Goal: Task Accomplishment & Management: Use online tool/utility

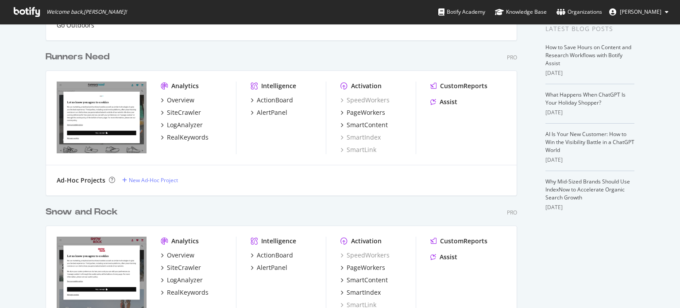
scroll to position [239, 0]
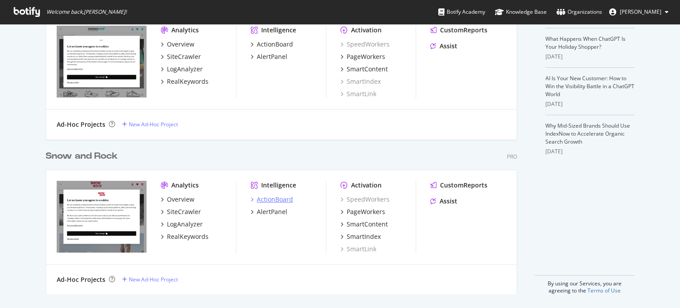
click at [283, 196] on div "ActionBoard" at bounding box center [275, 199] width 36 height 9
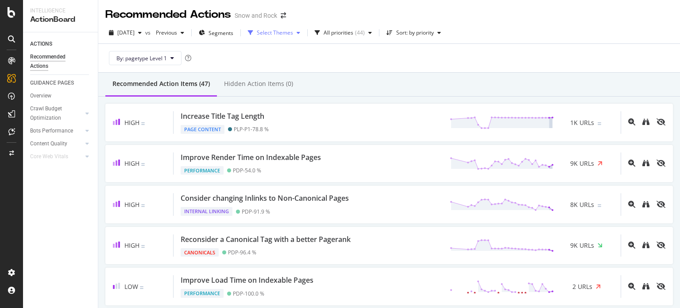
click at [292, 30] on div "Select Themes" at bounding box center [275, 32] width 36 height 5
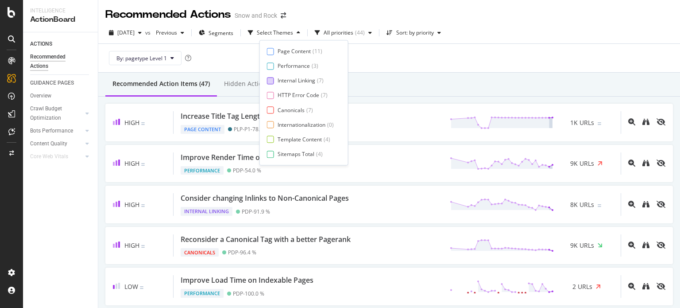
click at [287, 83] on div "Internal Linking" at bounding box center [297, 81] width 38 height 8
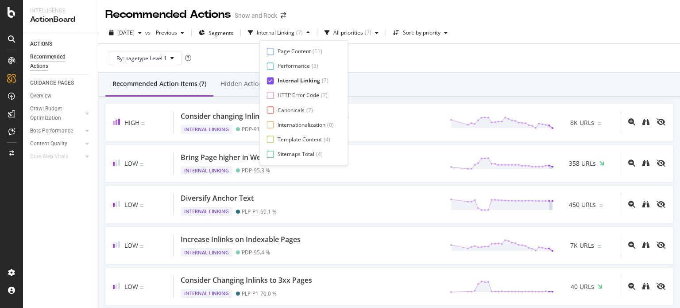
click at [472, 77] on div "Recommended Action Items (7) Hidden Action Items (0)" at bounding box center [389, 85] width 582 height 24
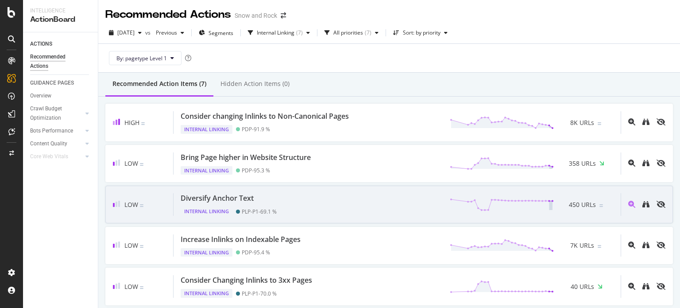
scroll to position [73, 0]
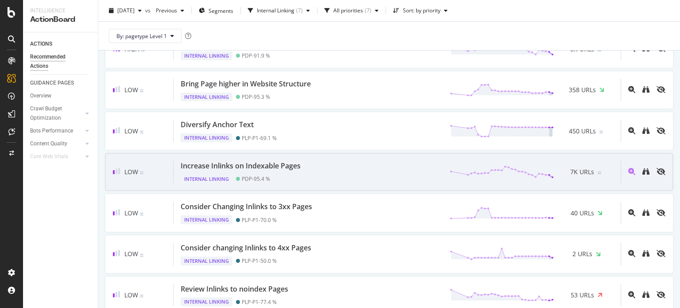
click at [290, 178] on div "Internal Linking PDP - 95.4 %" at bounding box center [243, 177] width 124 height 12
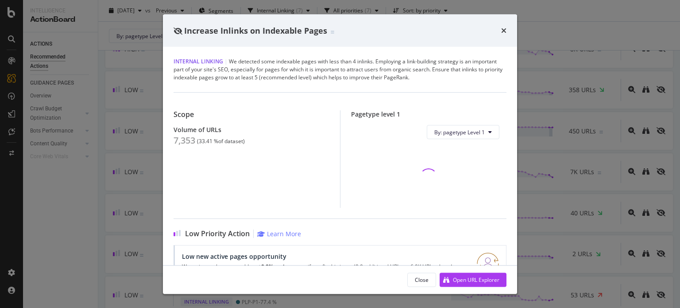
click at [187, 139] on div "7,353" at bounding box center [185, 140] width 22 height 11
copy div "7,353"
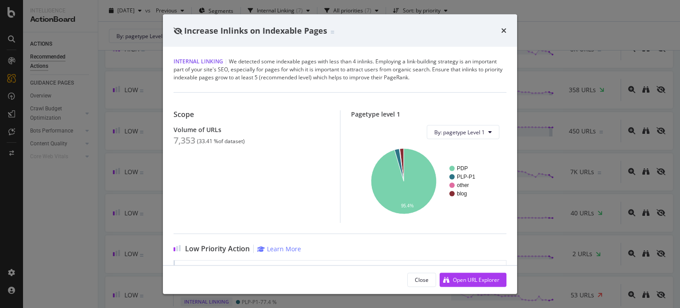
click at [130, 97] on div "Increase Inlinks on Indexable Pages Internal Linking | We detected some indexab…" at bounding box center [340, 154] width 680 height 308
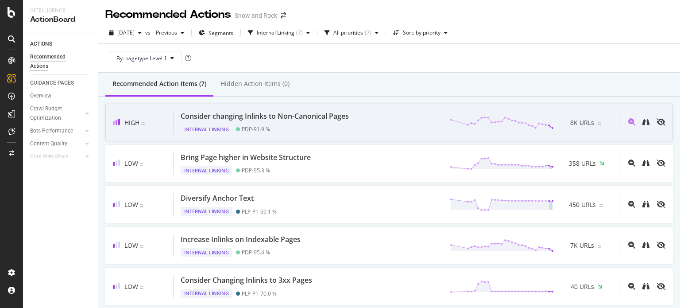
click at [270, 128] on div "PDP - 91.9 %" at bounding box center [256, 129] width 28 height 7
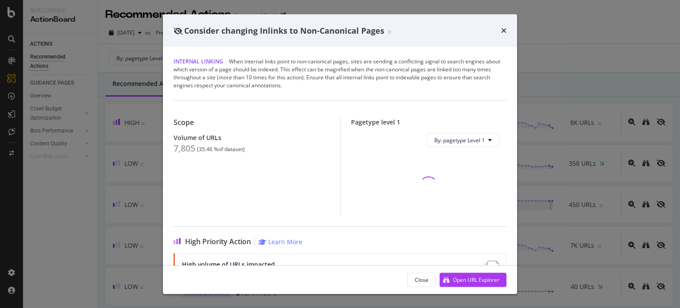
click at [186, 152] on div "7,805" at bounding box center [185, 148] width 22 height 11
copy div "7,805"
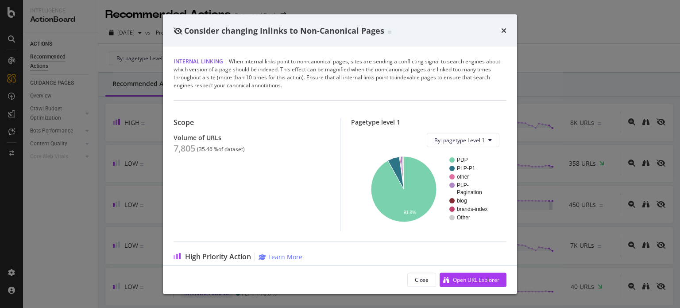
click at [139, 118] on div "Consider changing Inlinks to Non-Canonical Pages Internal Linking | When intern…" at bounding box center [340, 154] width 680 height 308
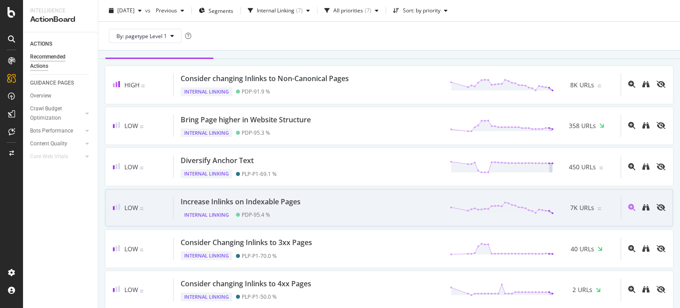
scroll to position [37, 0]
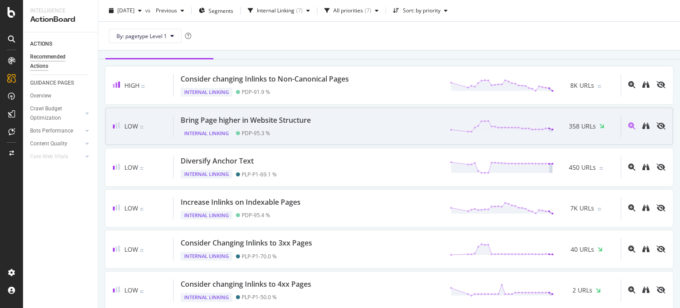
click at [285, 126] on div "Internal Linking PDP - 95.3 %" at bounding box center [248, 131] width 134 height 12
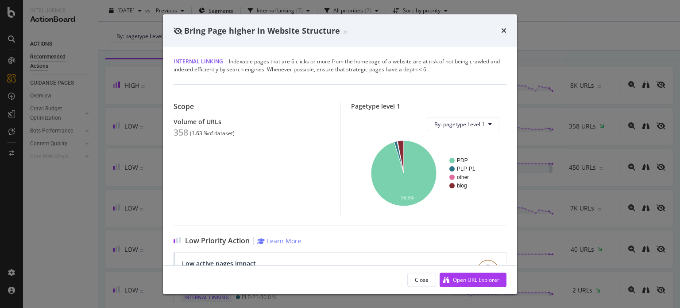
click at [128, 101] on div "Bring Page higher in Website Structure Internal Linking | Indexable pages that …" at bounding box center [340, 154] width 680 height 308
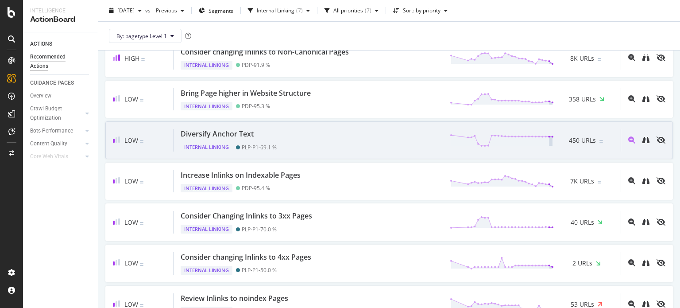
scroll to position [104, 0]
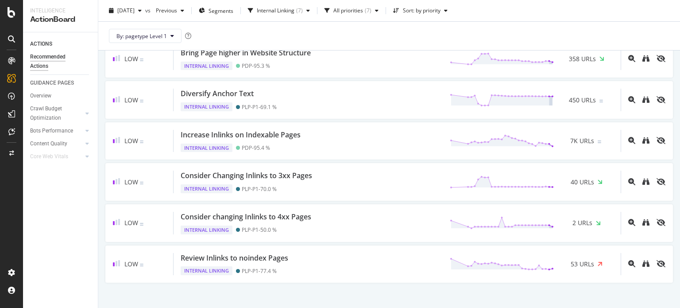
click at [287, 20] on div "[DATE] vs Previous Segments Internal Linking ( 7 ) All priorities ( 7 ) Sort: b…" at bounding box center [389, 13] width 582 height 18
click at [286, 17] on button "Internal Linking ( 7 )" at bounding box center [278, 11] width 69 height 14
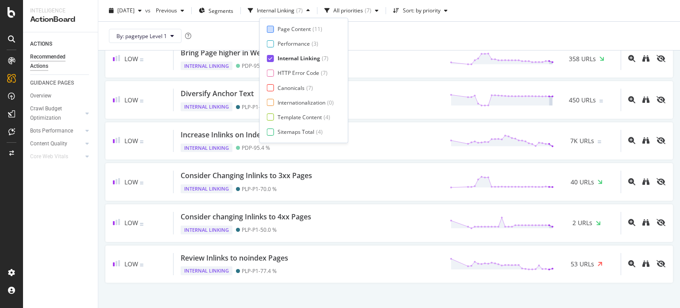
click at [292, 27] on div "Page Content" at bounding box center [294, 29] width 33 height 8
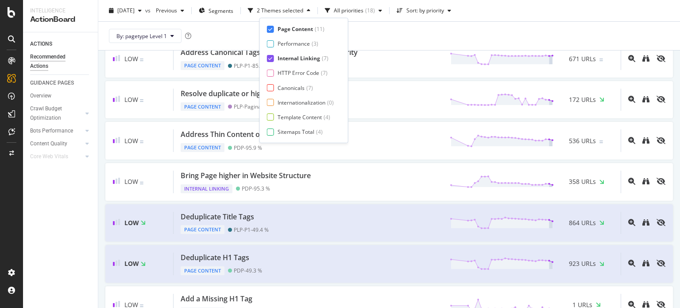
click at [292, 58] on div "Internal Linking" at bounding box center [299, 58] width 43 height 8
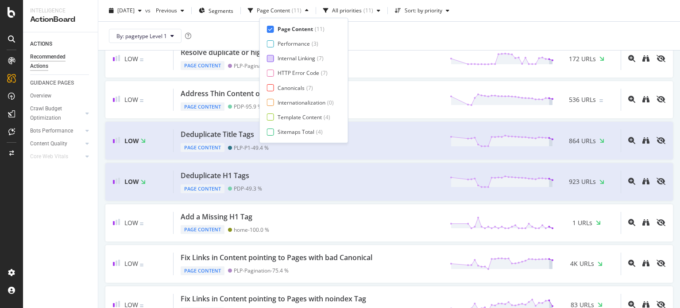
scroll to position [105, 0]
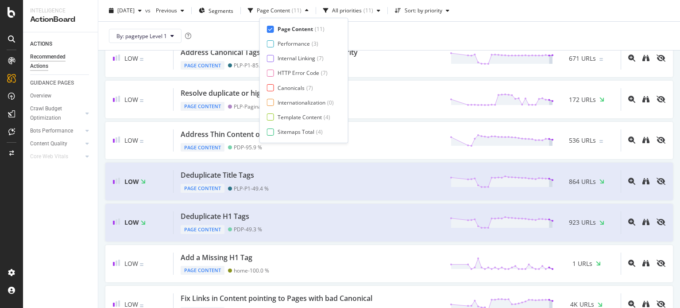
click at [420, 38] on div "By: pagetype Level 1" at bounding box center [389, 36] width 568 height 28
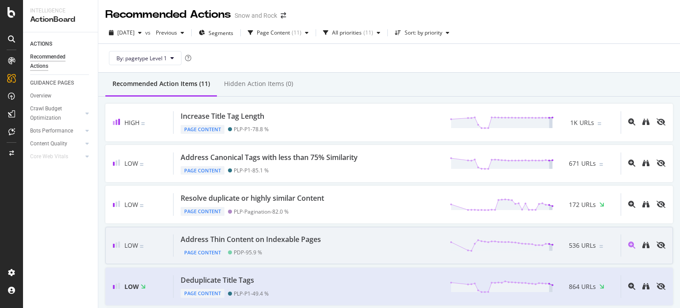
scroll to position [0, 0]
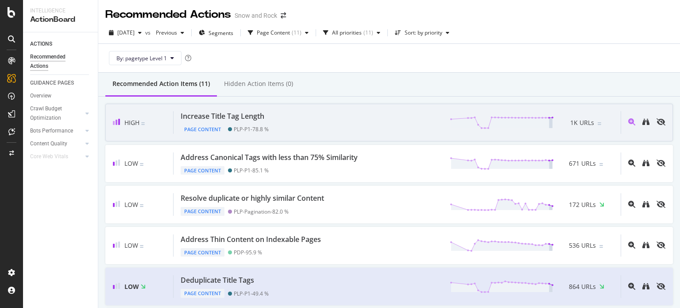
click at [273, 118] on div "Increase Title Tag Length Page Content PLP-P1 - 78.8 % 1K URLs" at bounding box center [397, 122] width 447 height 23
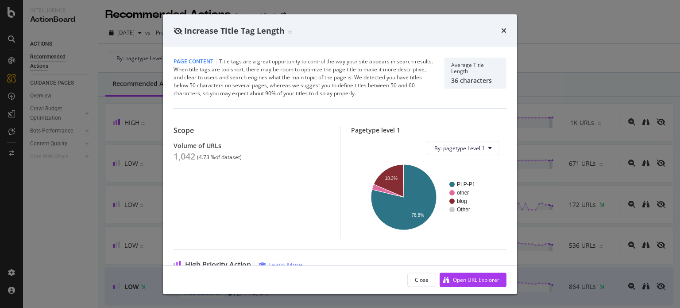
click at [118, 142] on div "Increase Title Tag Length Page Content | Title tags are a great opportunity to …" at bounding box center [340, 154] width 680 height 308
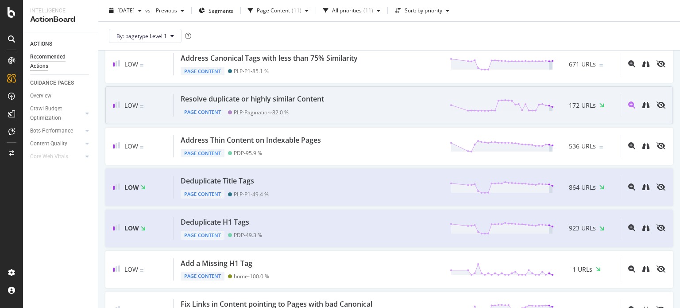
scroll to position [217, 0]
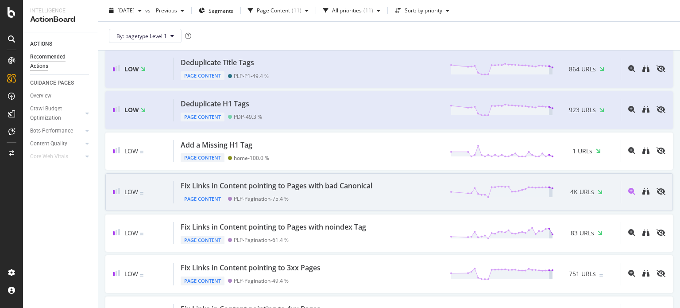
click at [284, 195] on div "PLP-Pagination - 75.4 %" at bounding box center [261, 198] width 55 height 7
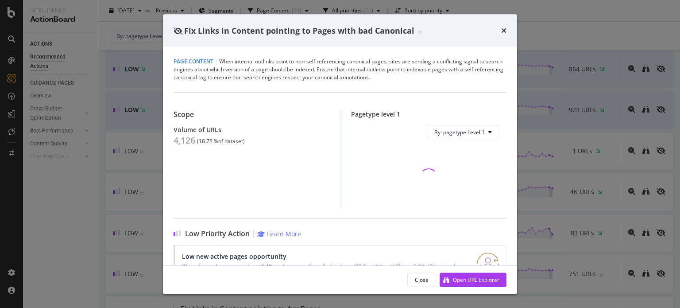
click at [188, 136] on div "4,126" at bounding box center [185, 140] width 22 height 11
copy div "4,126"
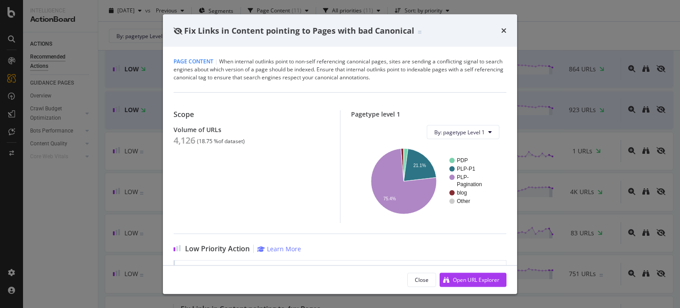
click at [122, 152] on div "Fix Links in Content pointing to Pages with bad Canonical Page Content | When i…" at bounding box center [340, 154] width 680 height 308
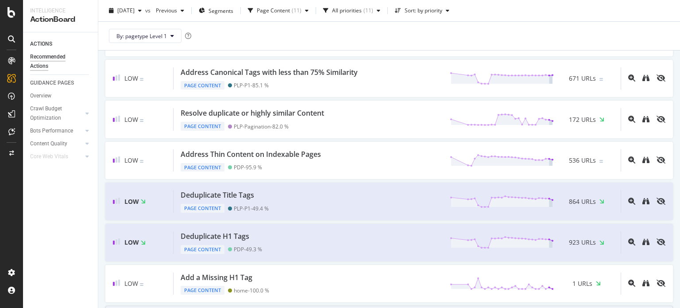
scroll to position [85, 0]
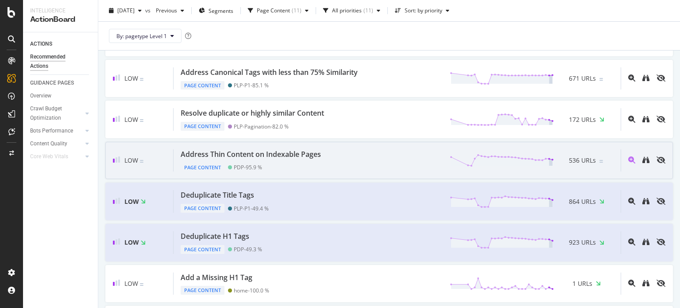
click at [295, 158] on div "Address Thin Content on Indexable Pages" at bounding box center [251, 154] width 140 height 10
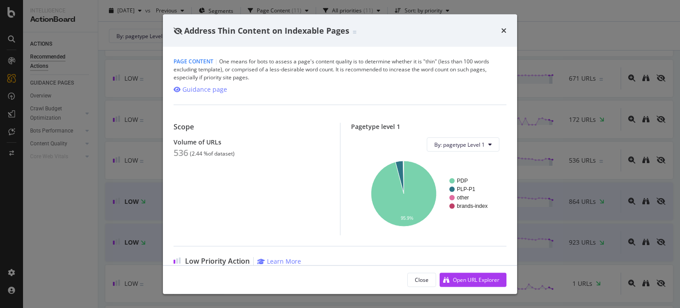
click at [163, 138] on div "Page Content | One means for bots to assess a page's content quality is to dete…" at bounding box center [340, 156] width 354 height 218
click at [154, 135] on div "Address Thin Content on Indexable Pages Page Content | One means for bots to as…" at bounding box center [340, 154] width 680 height 308
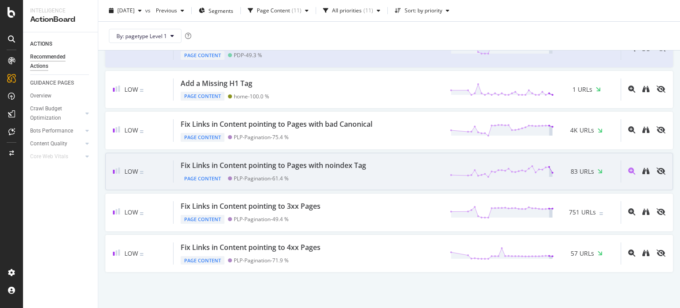
scroll to position [158, 0]
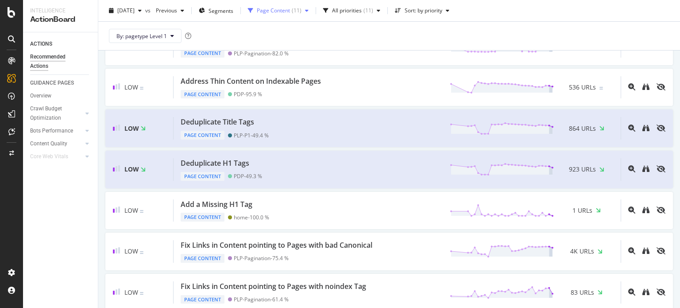
click at [304, 14] on div "Page Content ( 11 )" at bounding box center [278, 10] width 68 height 13
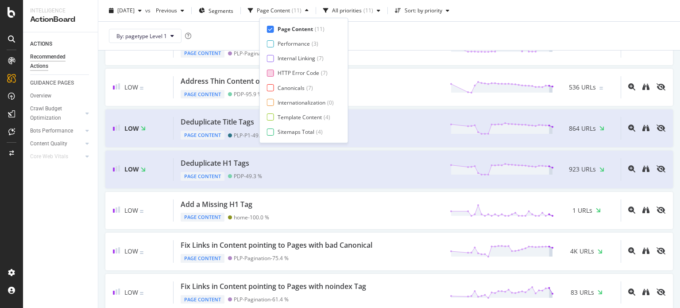
click at [295, 71] on div "HTTP Error Code" at bounding box center [299, 73] width 42 height 8
click at [294, 26] on div "Page Content" at bounding box center [295, 29] width 35 height 8
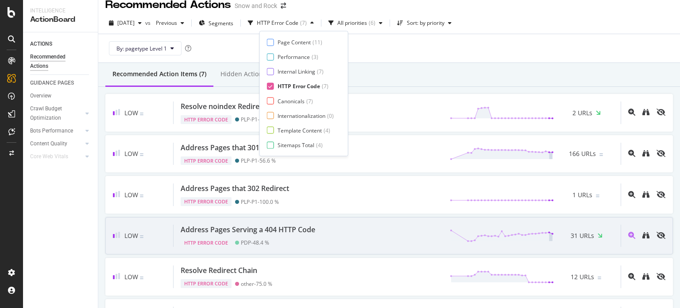
scroll to position [8, 0]
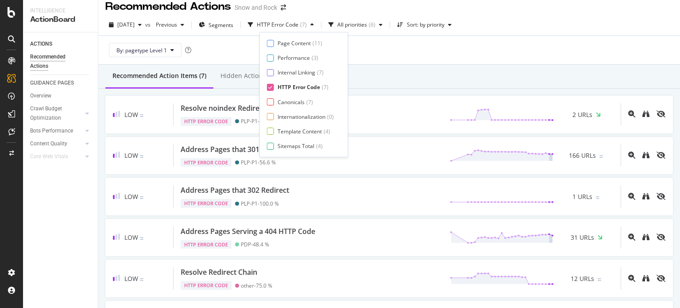
click at [447, 70] on div "Recommended Action Items (7) Hidden Action Items (0)" at bounding box center [389, 77] width 582 height 24
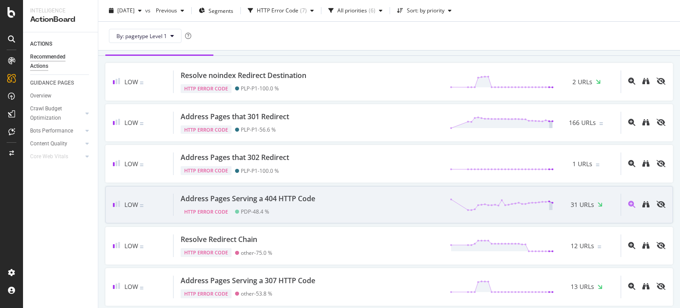
scroll to position [24, 0]
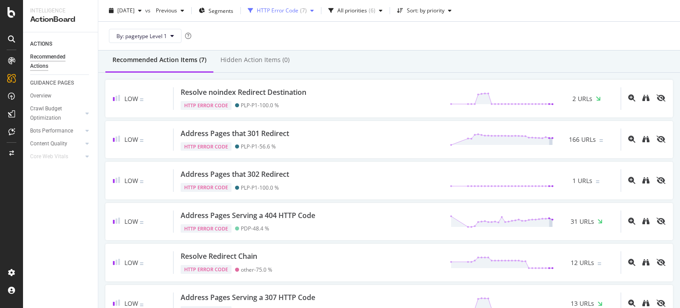
click at [298, 12] on div "HTTP Error Code" at bounding box center [278, 10] width 42 height 5
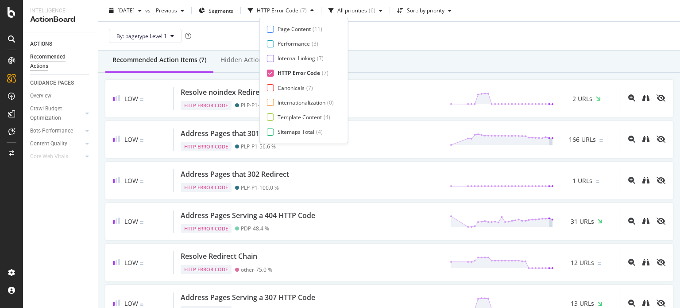
click at [305, 122] on div "Page Content ( 11 ) Performance ( 3 ) Internal Linking ( 7 ) HTTP Error Code ( …" at bounding box center [304, 80] width 74 height 110
click at [305, 119] on div "Template Content" at bounding box center [300, 117] width 44 height 8
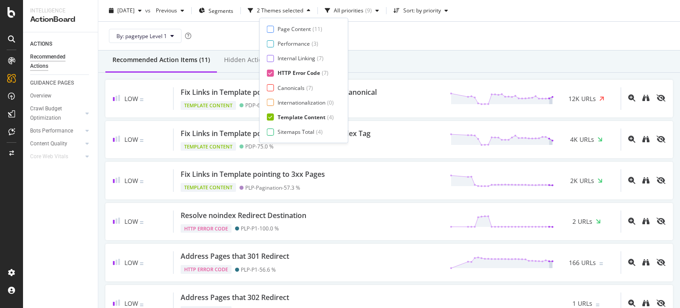
click at [295, 67] on div "Page Content ( 11 ) Performance ( 3 ) Internal Linking ( 7 ) HTTP Error Code ( …" at bounding box center [304, 80] width 74 height 110
click at [295, 70] on div "HTTP Error Code" at bounding box center [299, 73] width 43 height 8
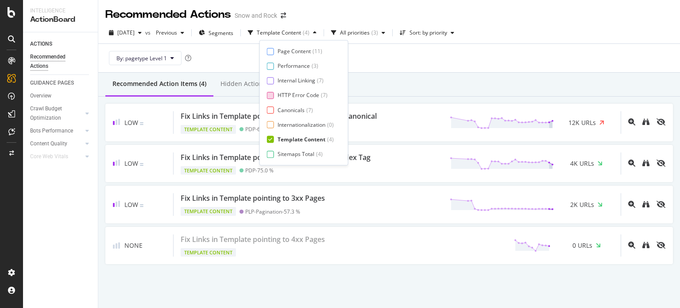
scroll to position [0, 0]
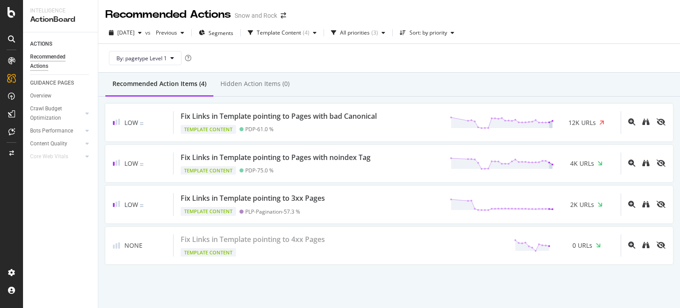
click at [425, 92] on div "Recommended Action Items (4) Hidden Action Items (0)" at bounding box center [389, 85] width 582 height 24
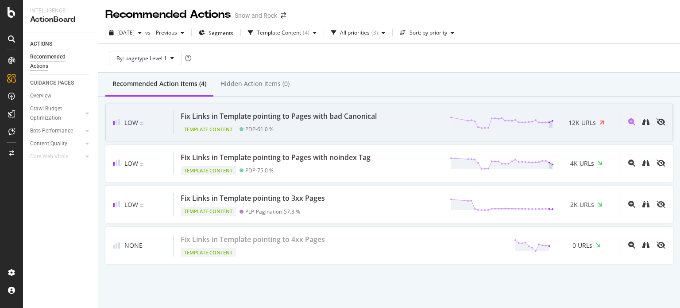
click at [422, 113] on div "Fix Links in Template pointing to Pages with bad Canonical Template Content PDP…" at bounding box center [397, 122] width 447 height 23
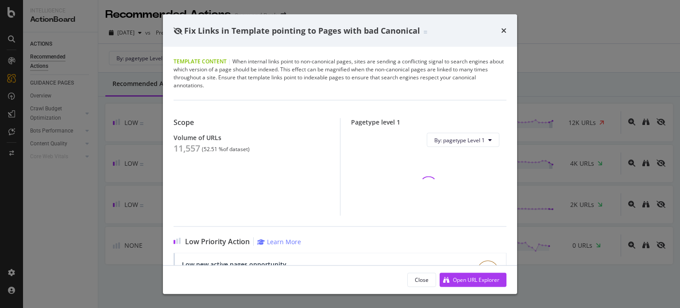
click at [191, 148] on div "11,557" at bounding box center [187, 148] width 27 height 11
copy div "11,557"
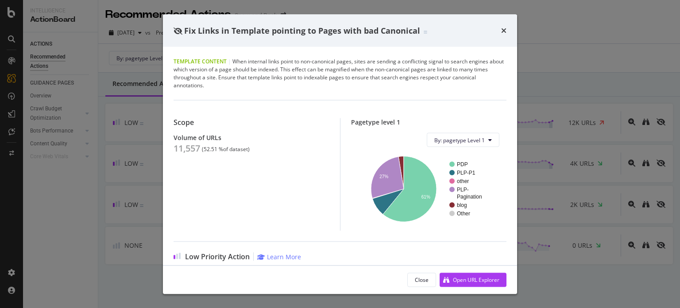
click at [152, 129] on div "Fix Links in Template pointing to Pages with bad Canonical Template Content | W…" at bounding box center [340, 154] width 680 height 308
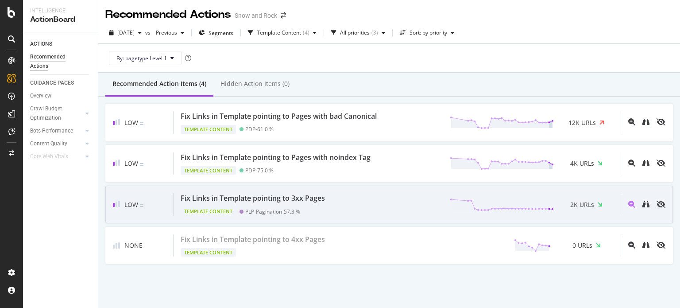
click at [259, 209] on div "PLP-Pagination - 57.3 %" at bounding box center [272, 211] width 55 height 7
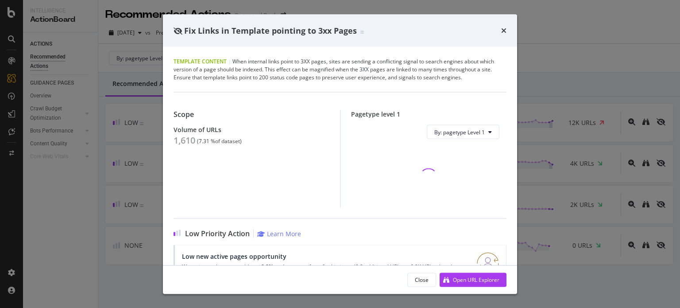
click at [187, 143] on div "1,610" at bounding box center [185, 140] width 22 height 11
copy div "1,610"
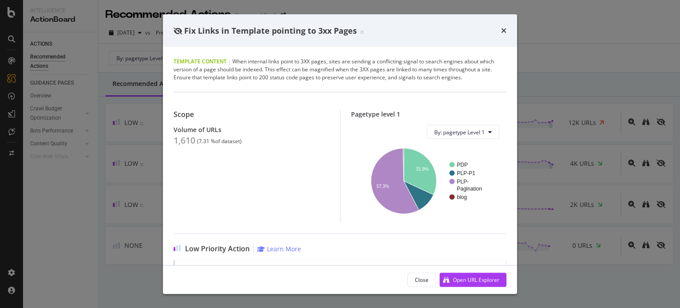
click at [112, 117] on div "Fix Links in Template pointing to 3xx Pages Template Content | When internal li…" at bounding box center [340, 154] width 680 height 308
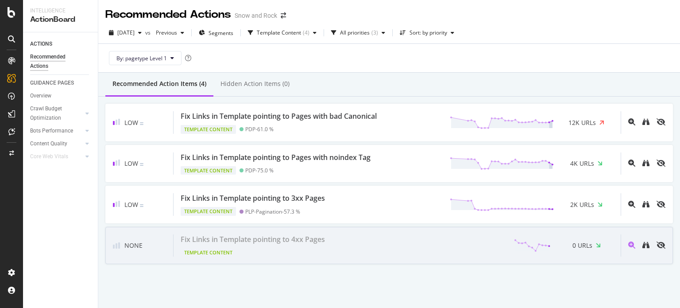
click at [356, 241] on div "Fix Links in Template pointing to 4xx Pages Template Content 0 URLs" at bounding box center [397, 245] width 447 height 23
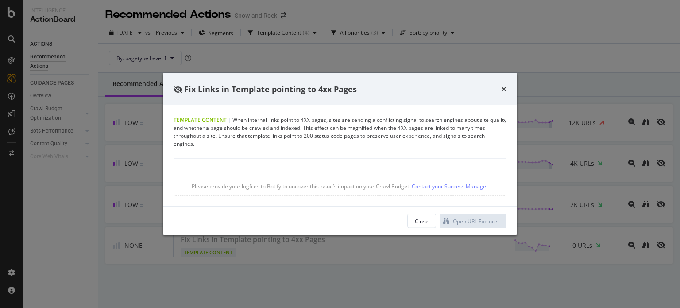
click at [499, 87] on div "Fix Links in Template pointing to 4xx Pages" at bounding box center [340, 89] width 333 height 12
click at [503, 88] on icon "times" at bounding box center [503, 88] width 5 height 7
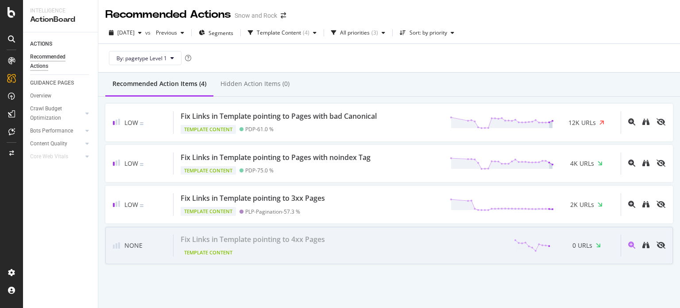
click at [422, 227] on div "None Fix Links in Template pointing to 4xx Pages Template Content 0 URLs" at bounding box center [389, 246] width 568 height 38
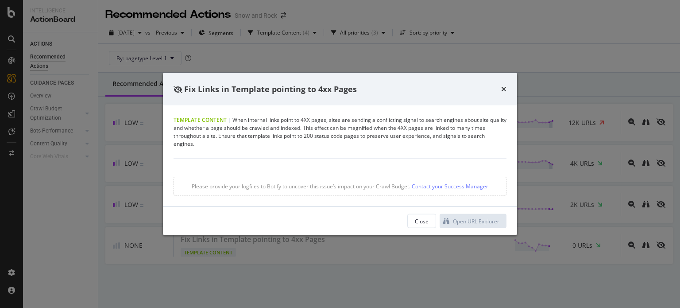
click at [507, 88] on div "Fix Links in Template pointing to 4xx Pages" at bounding box center [340, 89] width 354 height 33
click at [505, 90] on icon "times" at bounding box center [503, 88] width 5 height 7
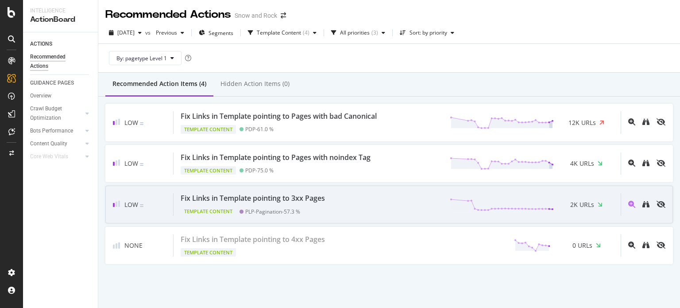
click at [371, 200] on div "Fix Links in Template pointing to 3xx Pages Template Content PLP-Pagination - 5…" at bounding box center [397, 204] width 447 height 23
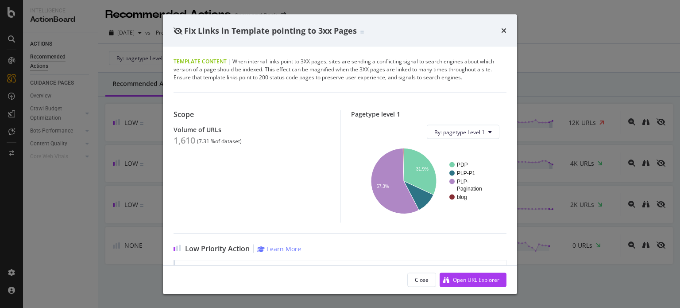
click at [142, 152] on div "Fix Links in Template pointing to 3xx Pages Template Content | When internal li…" at bounding box center [340, 154] width 680 height 308
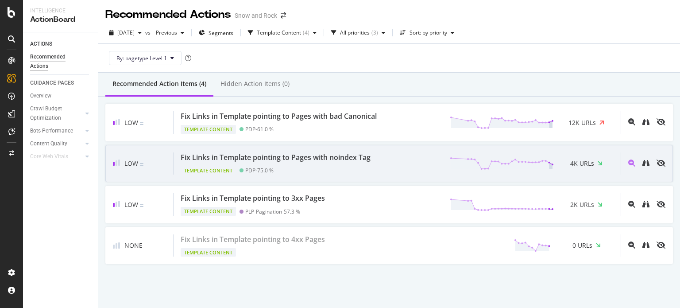
click at [271, 173] on div "PDP - 75.0 %" at bounding box center [257, 170] width 34 height 9
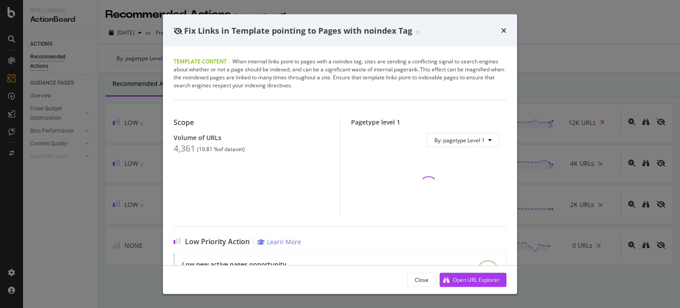
click at [186, 150] on div "4,361" at bounding box center [185, 148] width 22 height 11
copy div "4,361"
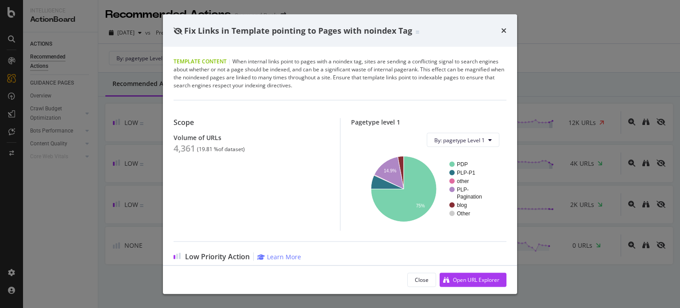
click at [113, 115] on div "Fix Links in Template pointing to Pages with noindex Tag Template Content | Whe…" at bounding box center [340, 154] width 680 height 308
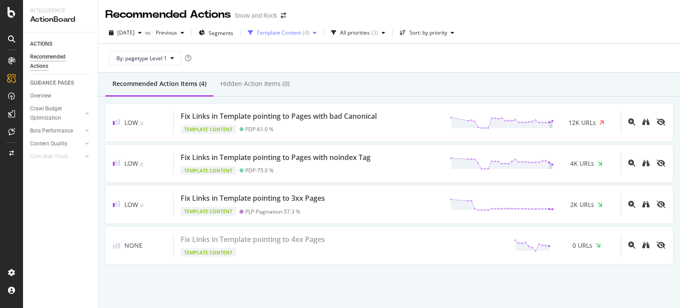
click at [285, 35] on div "Template Content" at bounding box center [279, 32] width 44 height 5
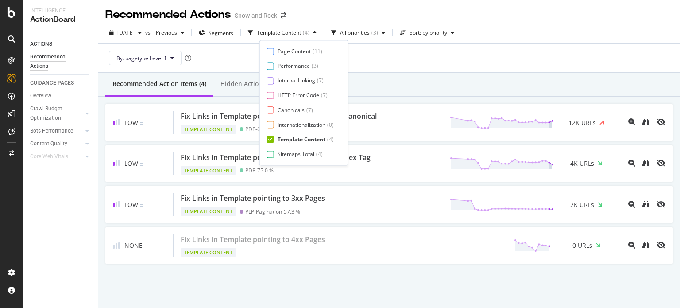
click at [293, 139] on div "Template Content" at bounding box center [302, 139] width 48 height 8
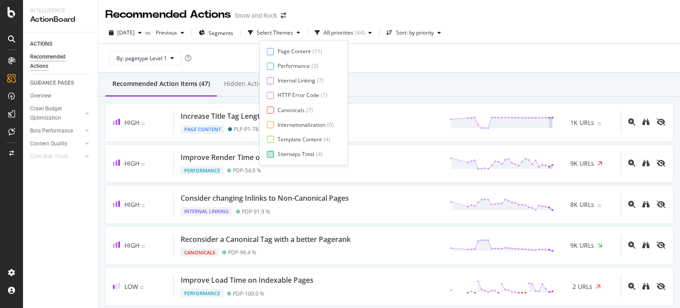
click at [294, 152] on div "Sitemaps Total" at bounding box center [296, 154] width 37 height 8
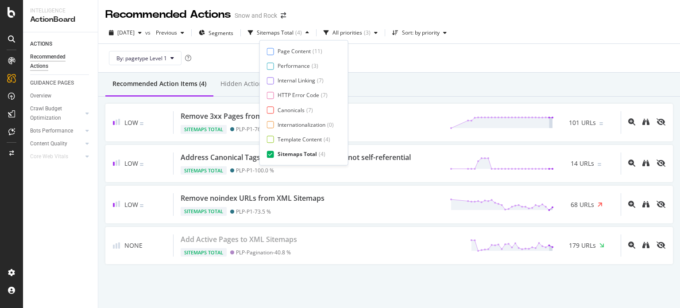
click at [445, 64] on div "By: pagetype Level 1" at bounding box center [389, 58] width 568 height 28
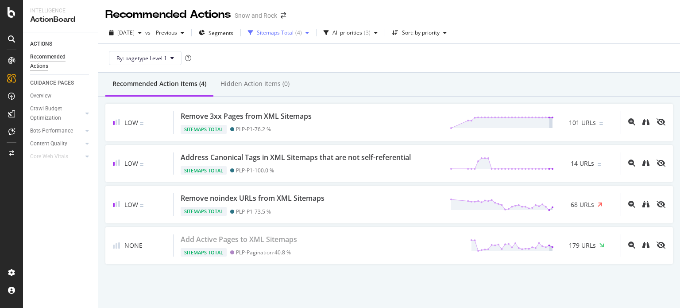
click at [288, 30] on div "Sitemaps Total" at bounding box center [275, 32] width 37 height 5
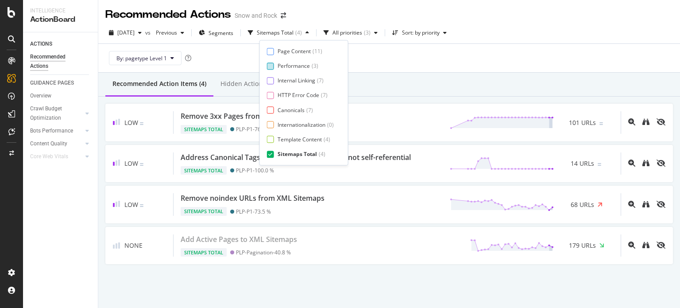
click at [291, 63] on div "Performance" at bounding box center [294, 66] width 32 height 8
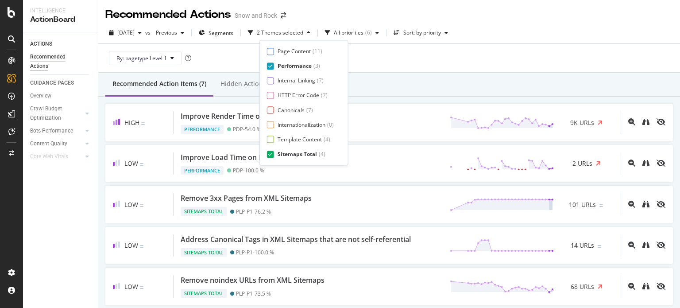
click at [294, 153] on div "Sitemaps Total" at bounding box center [297, 154] width 39 height 8
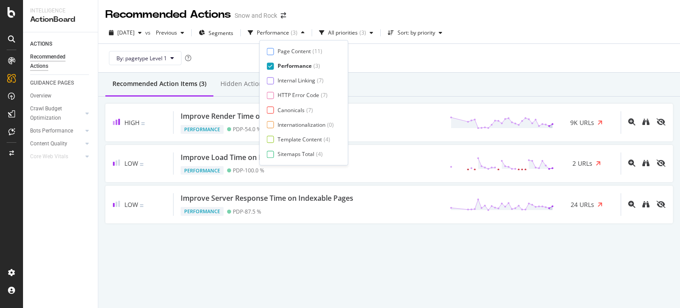
click at [402, 69] on div "By: pagetype Level 1" at bounding box center [389, 58] width 568 height 28
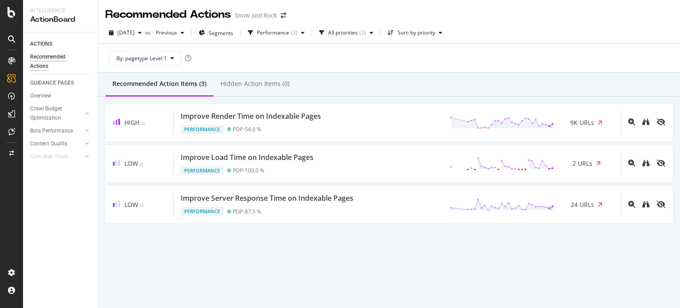
click at [329, 100] on div "High Improve Render Time on Indexable Pages Performance PDP - 54.0 % 9K URLs Lo…" at bounding box center [389, 164] width 582 height 134
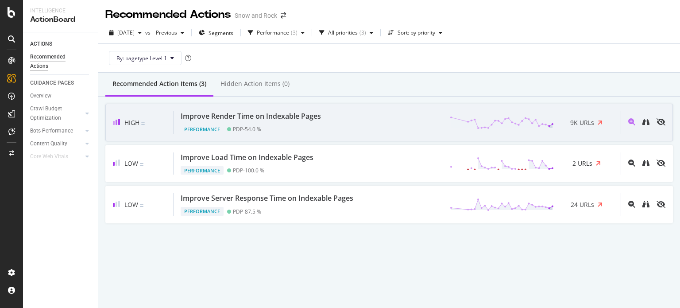
click at [315, 124] on div "Performance PDP - 54.0 %" at bounding box center [253, 127] width 144 height 12
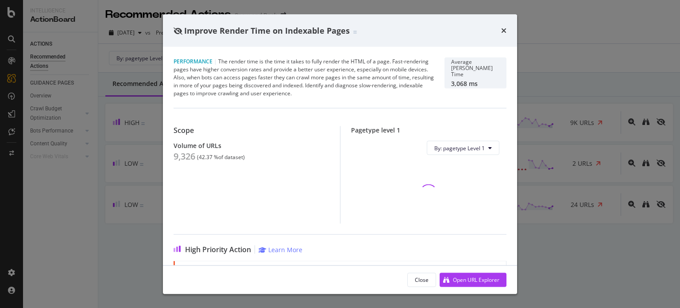
click at [188, 159] on div "9,326" at bounding box center [185, 156] width 22 height 11
copy div "9,326"
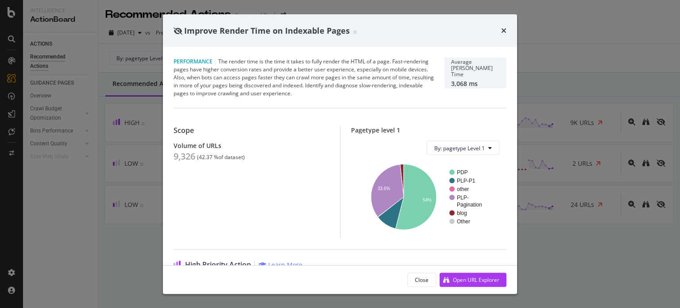
click at [109, 161] on div "Improve Render Time on Indexable Pages Performance | The render time is the tim…" at bounding box center [340, 154] width 680 height 308
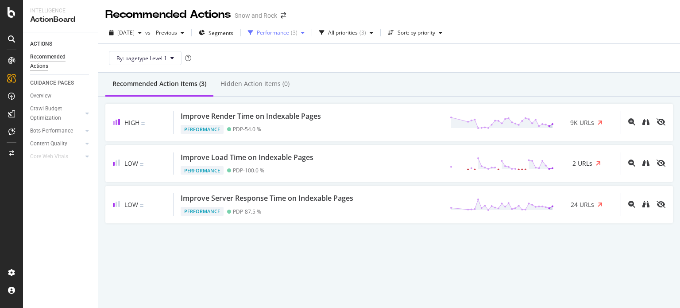
click at [308, 35] on div "button" at bounding box center [303, 32] width 11 height 5
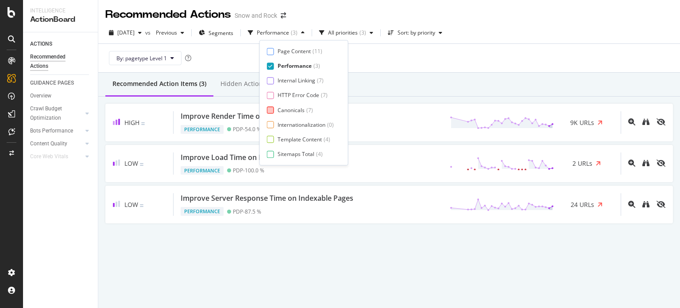
click at [290, 106] on div "Canonicals" at bounding box center [291, 110] width 27 height 8
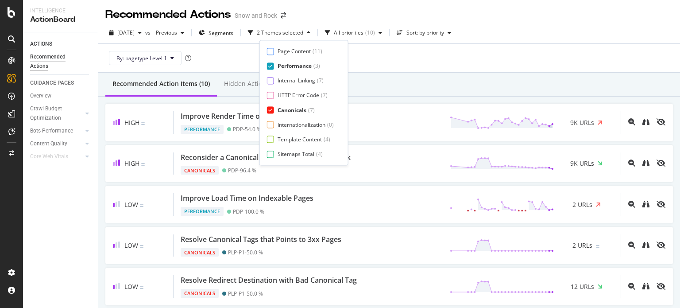
click at [287, 67] on div "Performance" at bounding box center [295, 66] width 34 height 8
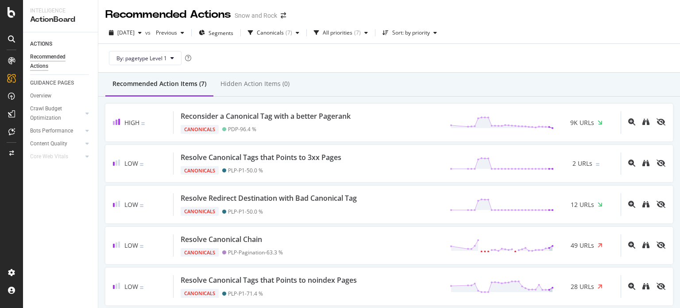
click at [455, 82] on div "Recommended Action Items (7) Hidden Action Items (0)" at bounding box center [389, 85] width 582 height 24
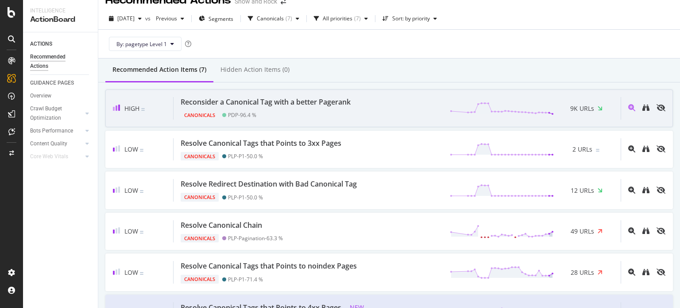
click at [336, 101] on div "Reconsider a Canonical Tag with a better Pagerank" at bounding box center [266, 102] width 170 height 10
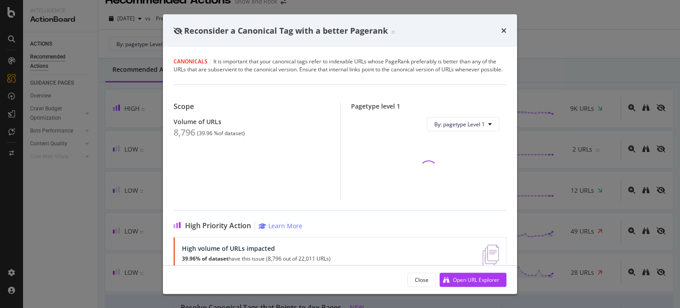
click at [181, 138] on div "8,796" at bounding box center [185, 132] width 22 height 11
copy div "8,796"
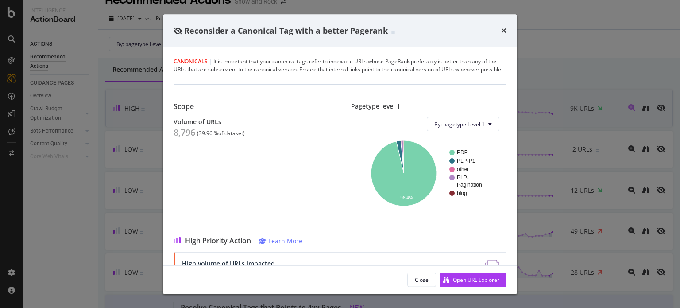
click at [134, 118] on div "Reconsider a Canonical Tag with a better Pagerank Canonicals | It is important …" at bounding box center [340, 154] width 680 height 308
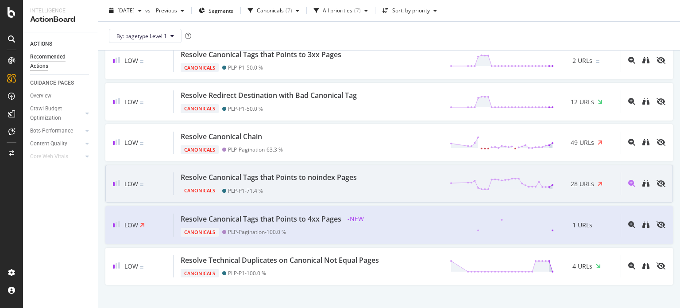
scroll to position [102, 0]
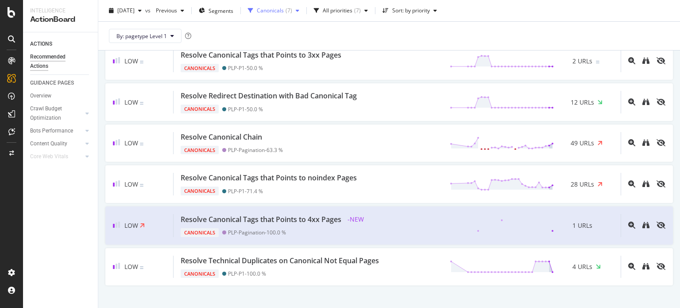
click at [292, 10] on div "Canonicals ( 7 )" at bounding box center [274, 10] width 35 height 5
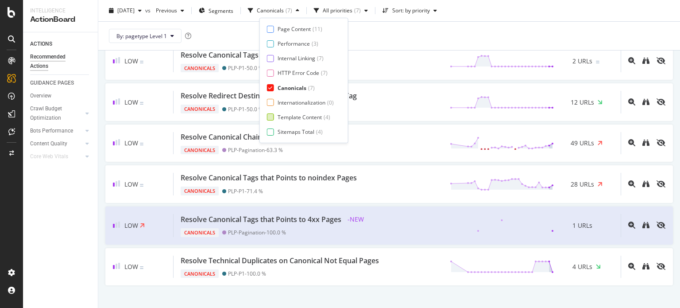
scroll to position [15, 0]
click at [288, 130] on div "Page Meta Data" at bounding box center [298, 132] width 40 height 8
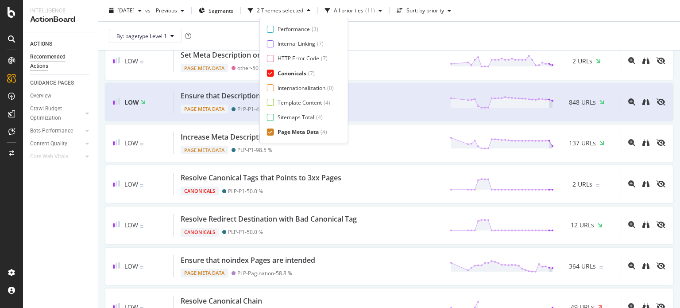
click at [286, 71] on div "Canonicals" at bounding box center [292, 74] width 29 height 8
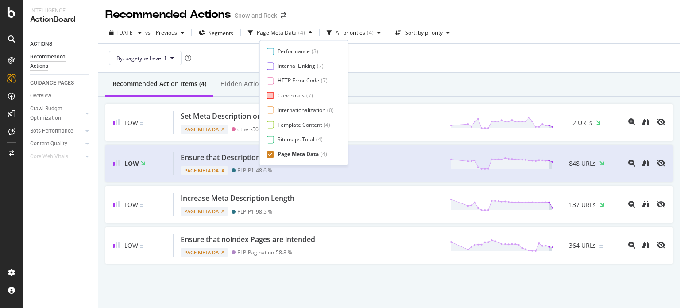
scroll to position [0, 0]
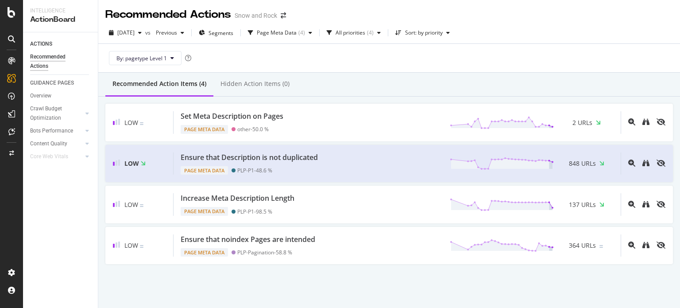
click at [425, 78] on div "Recommended Action Items (4) Hidden Action Items (0)" at bounding box center [389, 85] width 582 height 24
click at [284, 17] on icon "arrow-right-arrow-left" at bounding box center [283, 15] width 5 height 6
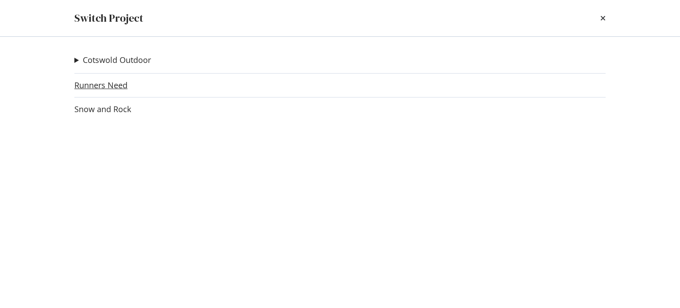
click at [117, 81] on link "Runners Need" at bounding box center [100, 85] width 53 height 9
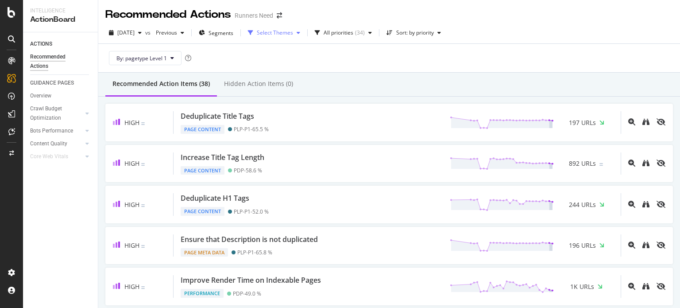
click at [276, 32] on div "Select Themes" at bounding box center [275, 32] width 36 height 5
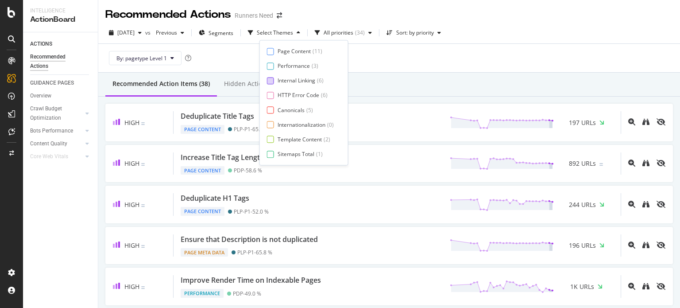
click at [288, 83] on div "Internal Linking" at bounding box center [297, 81] width 38 height 8
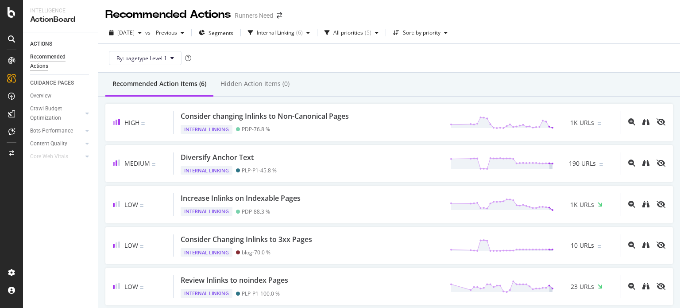
click at [429, 75] on div "Recommended Action Items (6) Hidden Action Items (0)" at bounding box center [389, 85] width 582 height 24
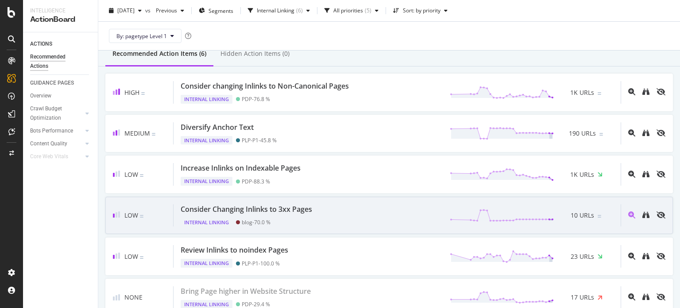
scroll to position [31, 0]
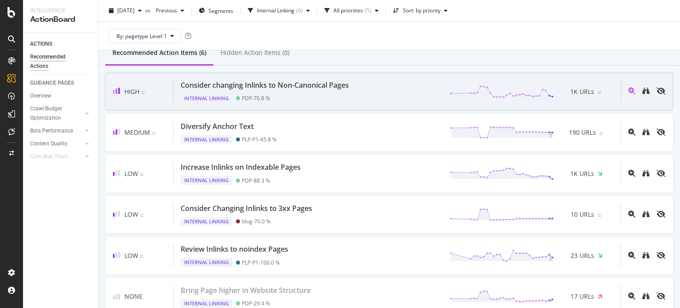
click at [329, 95] on div "Internal Linking PDP - 76.8 %" at bounding box center [267, 96] width 172 height 12
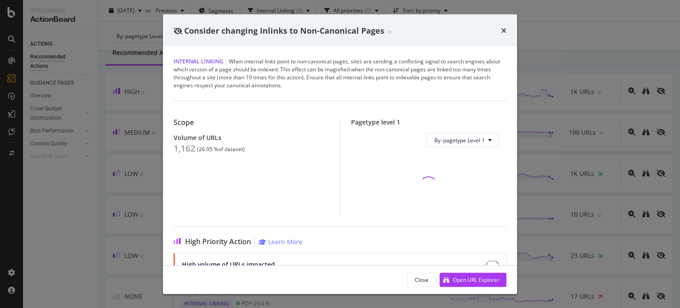
click at [181, 149] on div "1,162" at bounding box center [185, 148] width 22 height 11
copy div "1,162"
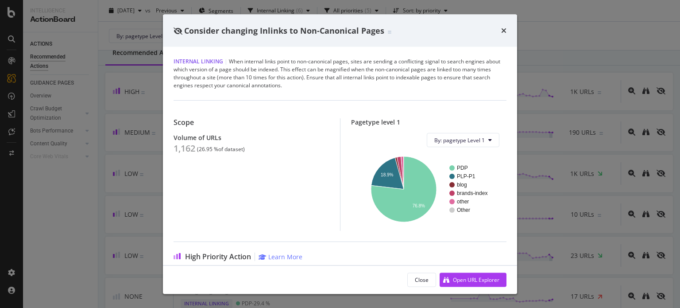
click at [152, 122] on div "Consider changing Inlinks to Non-Canonical Pages Internal Linking | When intern…" at bounding box center [340, 154] width 680 height 308
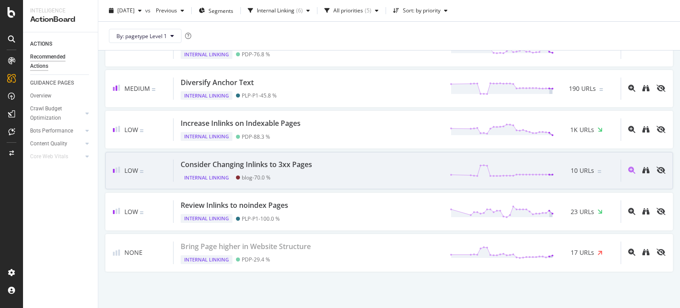
scroll to position [74, 0]
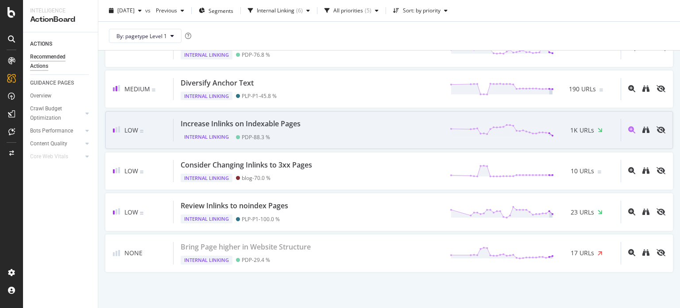
click at [351, 135] on div "Increase Inlinks on Indexable Pages Internal Linking PDP - 88.3 % 1K URLs" at bounding box center [397, 130] width 447 height 23
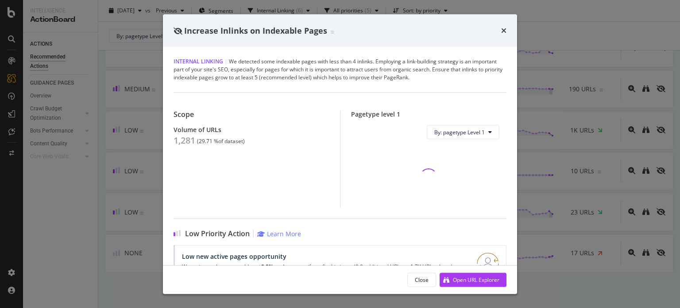
click at [181, 141] on div "1,281" at bounding box center [185, 140] width 22 height 11
copy div "1,281"
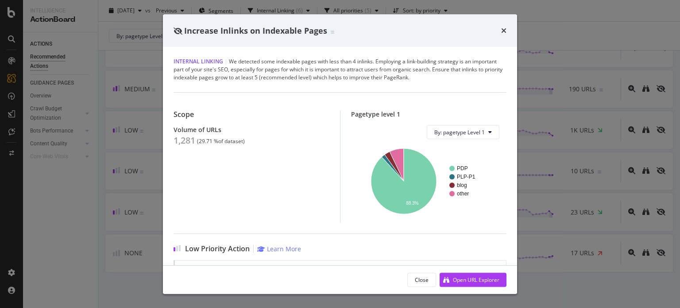
click at [130, 121] on div "Increase Inlinks on Indexable Pages Internal Linking | We detected some indexab…" at bounding box center [340, 154] width 680 height 308
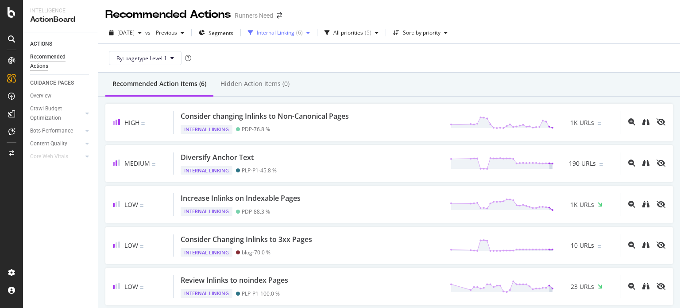
click at [283, 39] on div "Internal Linking ( 6 )" at bounding box center [278, 32] width 69 height 13
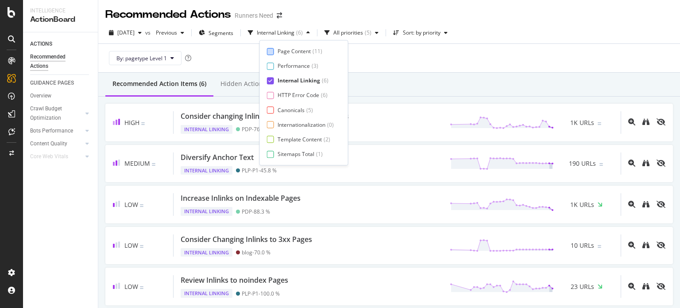
click at [289, 50] on div "Page Content" at bounding box center [294, 51] width 33 height 8
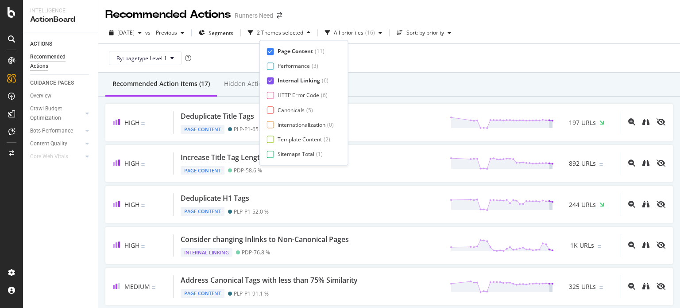
click at [321, 81] on div "Internal Linking ( 6 )" at bounding box center [303, 81] width 51 height 8
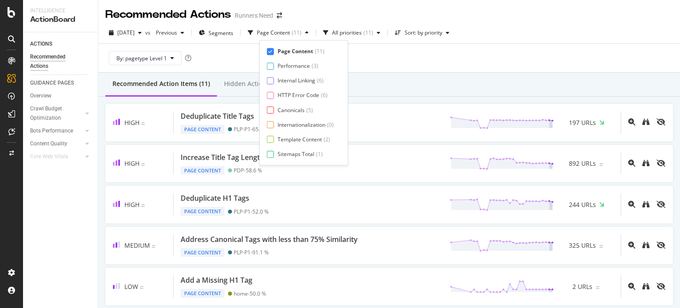
click at [382, 78] on div "Recommended Action Items (11) Hidden Action Items (0)" at bounding box center [389, 85] width 582 height 24
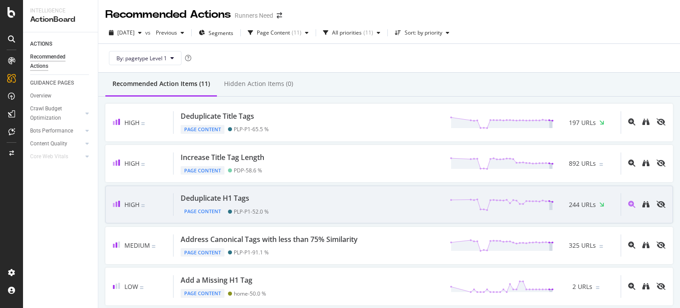
scroll to position [26, 0]
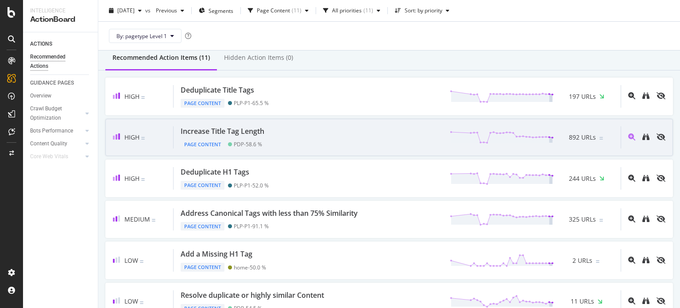
click at [272, 143] on div "Increase Title Tag Length Page Content PDP - 58.6 % 892 URLs" at bounding box center [397, 137] width 447 height 23
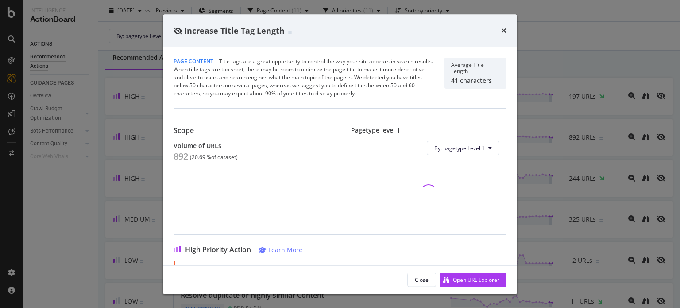
click at [182, 154] on div "892" at bounding box center [181, 156] width 15 height 11
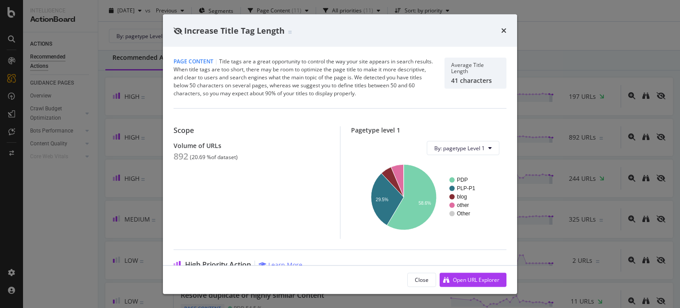
click at [143, 104] on div "Increase Title Tag Length Page Content | Title tags are a great opportunity to …" at bounding box center [340, 154] width 680 height 308
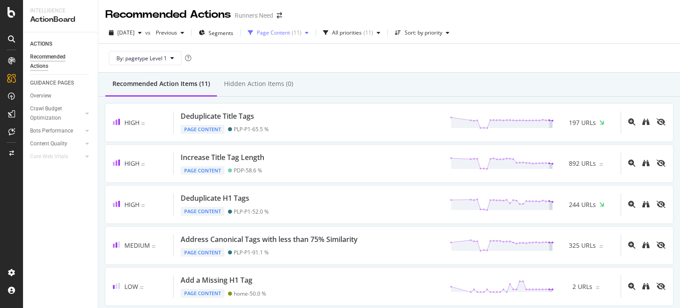
click at [290, 35] on div "Page Content" at bounding box center [273, 32] width 33 height 5
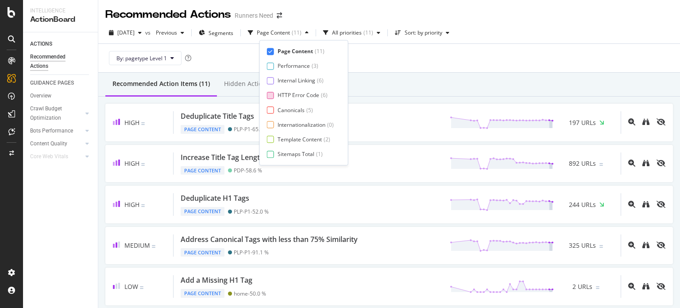
click at [294, 92] on div "HTTP Error Code" at bounding box center [299, 96] width 42 height 8
click at [302, 47] on div "Page Content ( 11 ) Performance ( 3 ) Internal Linking ( 6 ) HTTP Error Code ( …" at bounding box center [303, 102] width 89 height 125
click at [304, 50] on div "Page Content" at bounding box center [295, 51] width 35 height 8
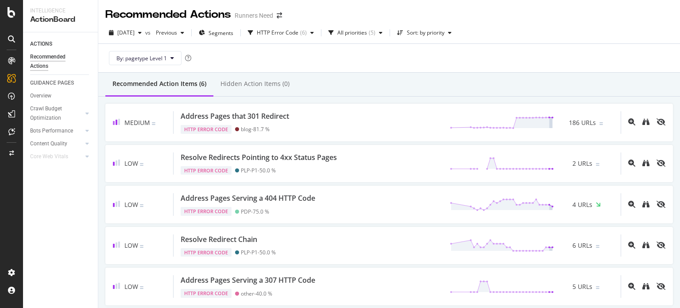
click at [375, 77] on div "Recommended Action Items (6) Hidden Action Items (0)" at bounding box center [389, 85] width 582 height 24
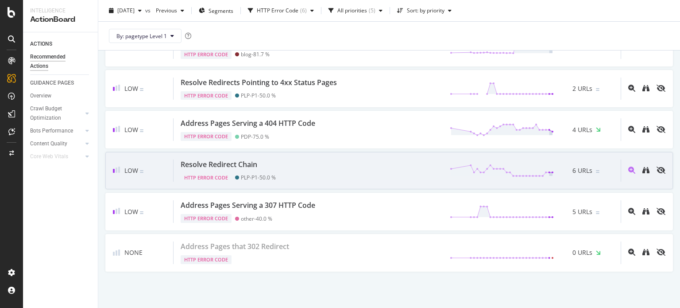
scroll to position [74, 0]
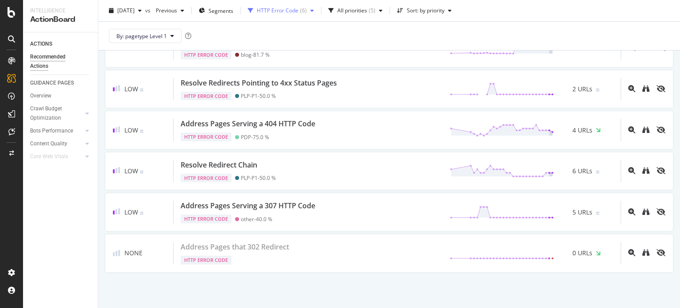
click at [298, 12] on div "HTTP Error Code" at bounding box center [278, 10] width 42 height 5
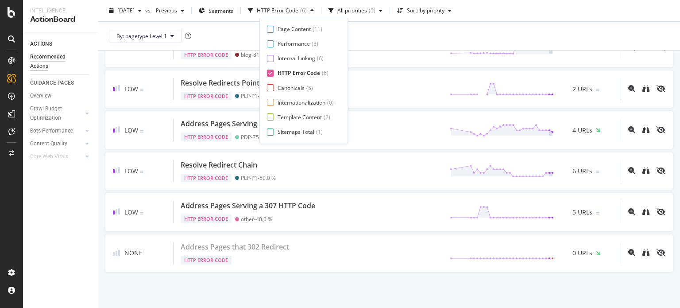
click at [298, 75] on div "HTTP Error Code" at bounding box center [299, 73] width 43 height 8
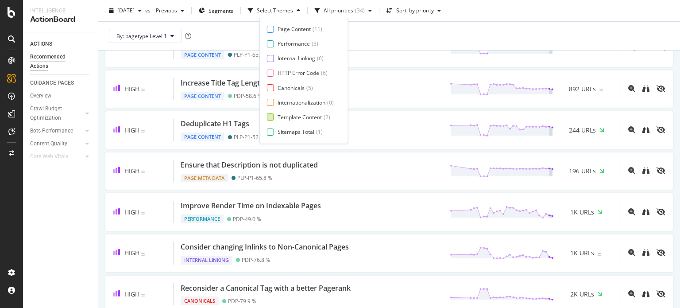
click at [300, 117] on div "Template Content" at bounding box center [300, 117] width 44 height 8
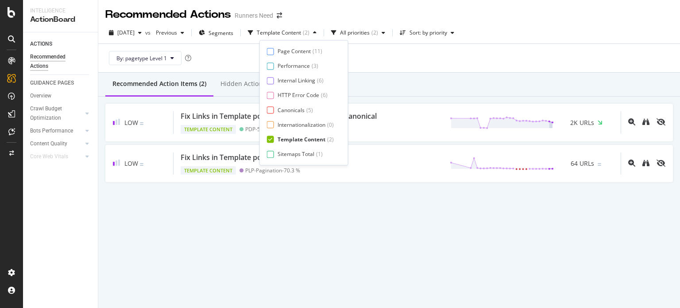
scroll to position [0, 0]
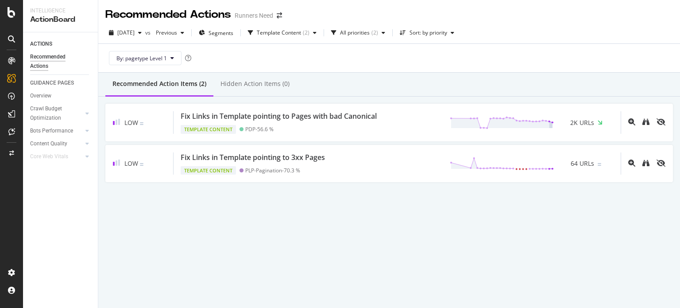
click at [416, 53] on div "By: pagetype Level 1" at bounding box center [389, 58] width 568 height 28
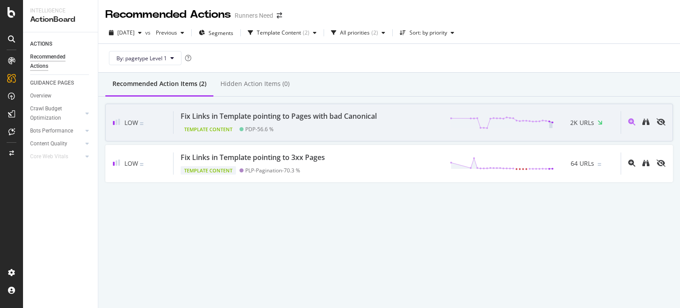
click at [388, 109] on div "Low Fix Links in Template pointing to Pages with bad Canonical Template Content…" at bounding box center [389, 123] width 568 height 38
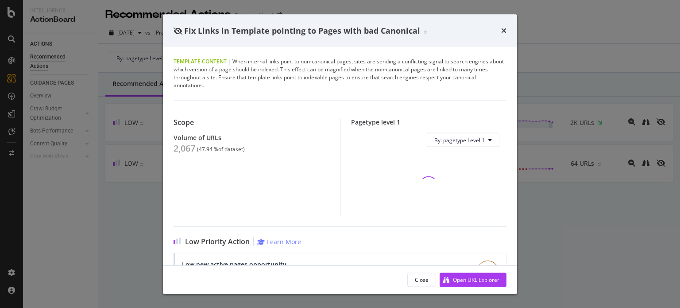
click at [177, 150] on div "2,067" at bounding box center [185, 148] width 22 height 11
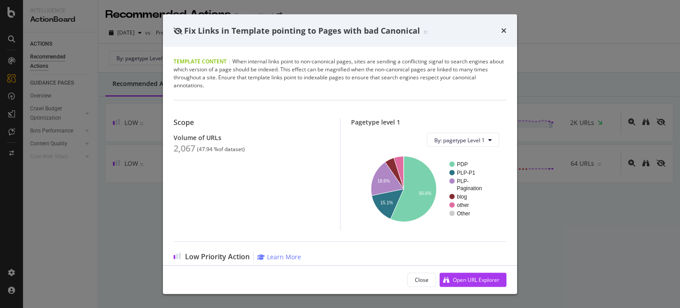
click at [132, 79] on div "Fix Links in Template pointing to Pages with bad Canonical Template Content | W…" at bounding box center [340, 154] width 680 height 308
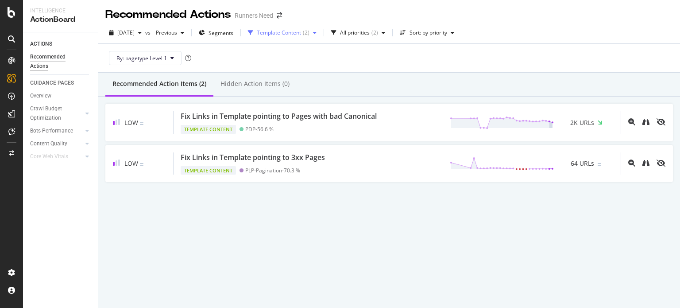
click at [301, 35] on div "Template Content" at bounding box center [279, 32] width 44 height 5
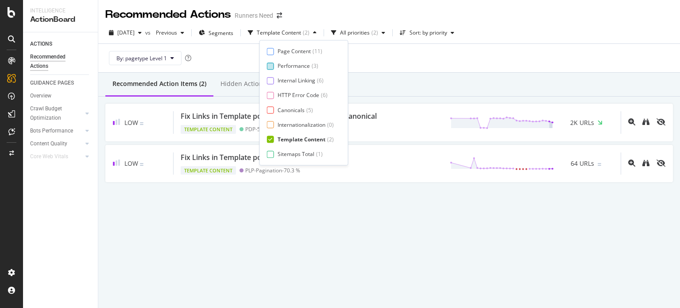
click at [297, 65] on div "Performance" at bounding box center [294, 66] width 32 height 8
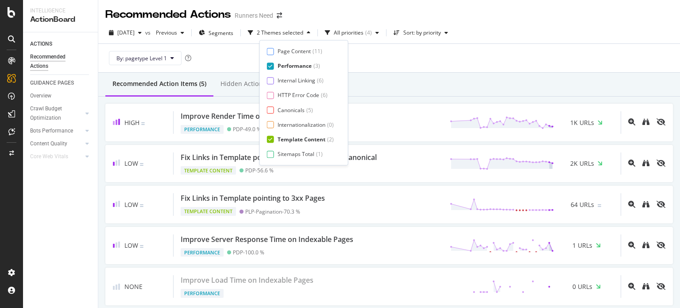
click at [304, 138] on div "Template Content" at bounding box center [302, 139] width 48 height 8
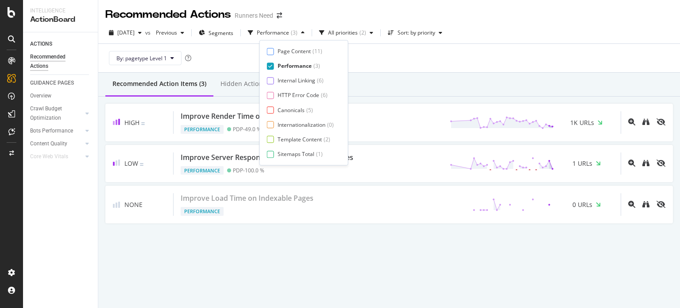
click at [422, 83] on div "Recommended Action Items (3) Hidden Action Items (0)" at bounding box center [389, 85] width 582 height 24
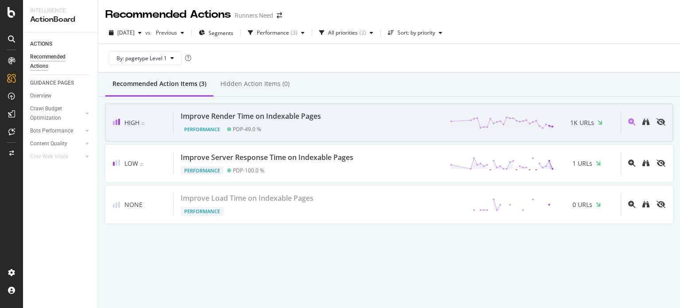
click at [312, 124] on div "Performance PDP - 49.0 %" at bounding box center [253, 127] width 144 height 12
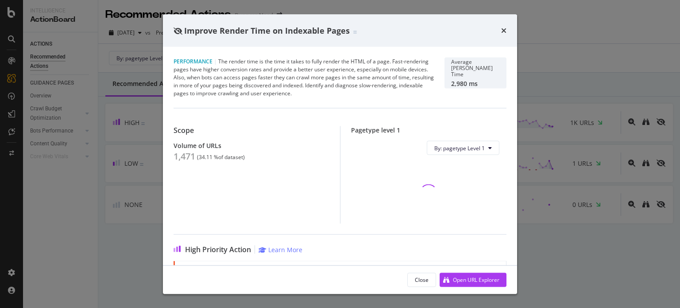
click at [183, 159] on div "1,471" at bounding box center [185, 156] width 22 height 11
click at [188, 154] on div "1,471" at bounding box center [185, 156] width 22 height 11
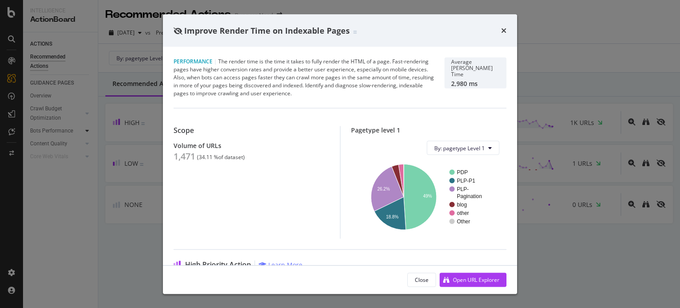
click at [89, 131] on div "Improve Render Time on Indexable Pages Performance | The render time is the tim…" at bounding box center [340, 154] width 680 height 308
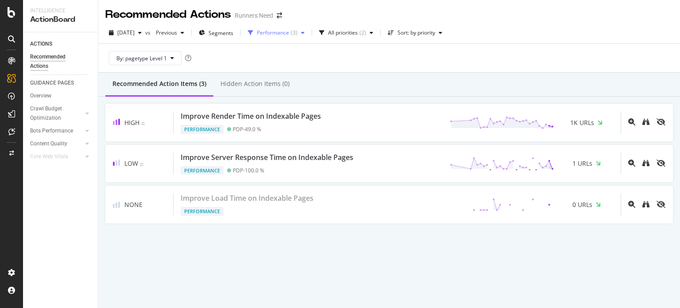
click at [289, 30] on div "Performance" at bounding box center [273, 32] width 32 height 5
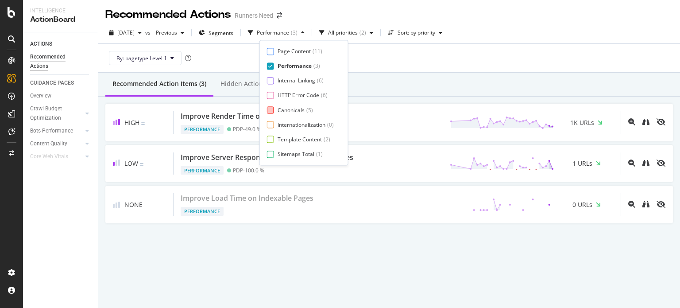
click at [286, 106] on div "Canonicals" at bounding box center [291, 110] width 27 height 8
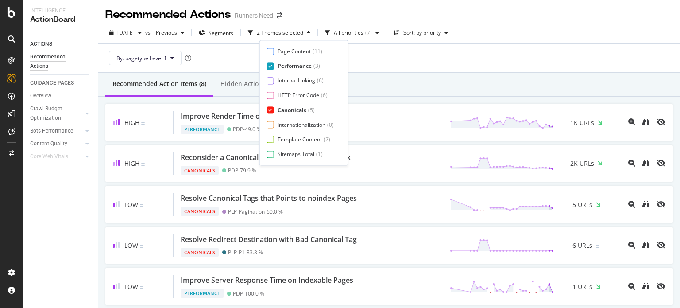
click at [294, 67] on div "Performance" at bounding box center [295, 66] width 34 height 8
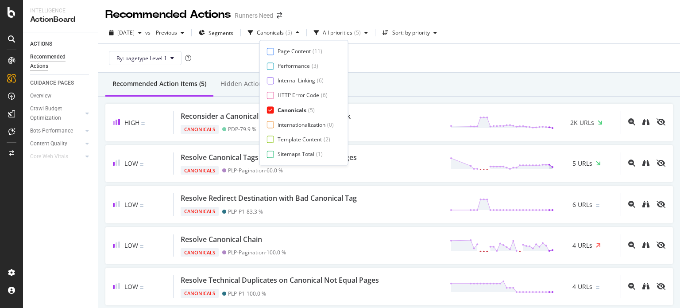
click at [445, 82] on div "Recommended Action Items (5) Hidden Action Items (0)" at bounding box center [389, 85] width 582 height 24
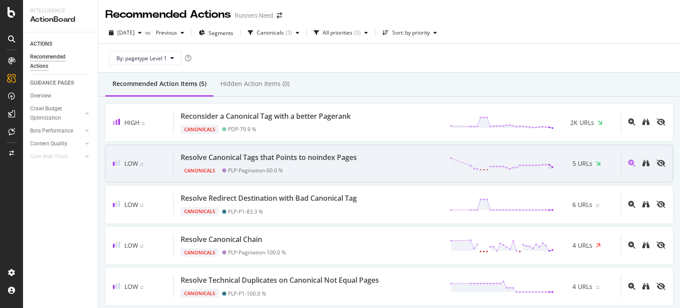
scroll to position [18, 0]
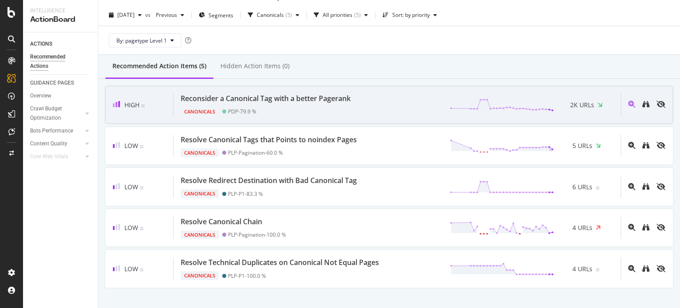
click at [350, 113] on div "Canonicals PDP - 79.9 %" at bounding box center [268, 110] width 174 height 12
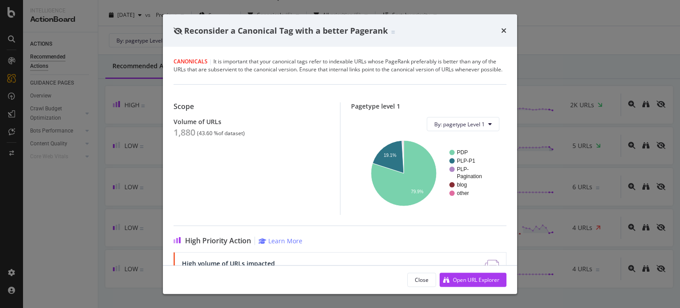
click at [191, 138] on div "1,880" at bounding box center [185, 132] width 22 height 11
click at [157, 106] on div "Reconsider a Canonical Tag with a better Pagerank Canonicals | It is important …" at bounding box center [340, 154] width 680 height 308
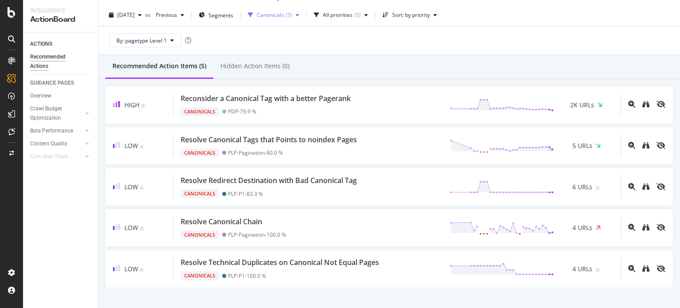
click at [293, 21] on div "Canonicals ( 5 )" at bounding box center [273, 14] width 58 height 13
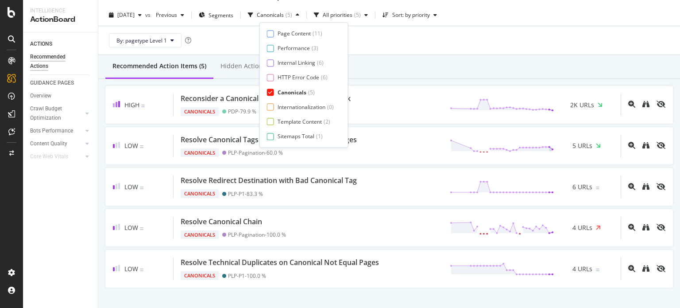
click at [290, 90] on div "Canonicals" at bounding box center [292, 93] width 29 height 8
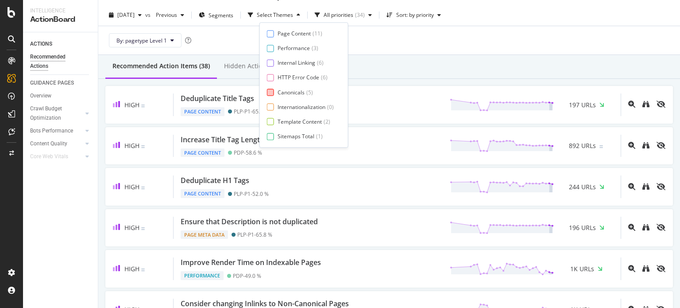
scroll to position [15, 0]
click at [295, 137] on div "Page Meta Data" at bounding box center [298, 137] width 40 height 8
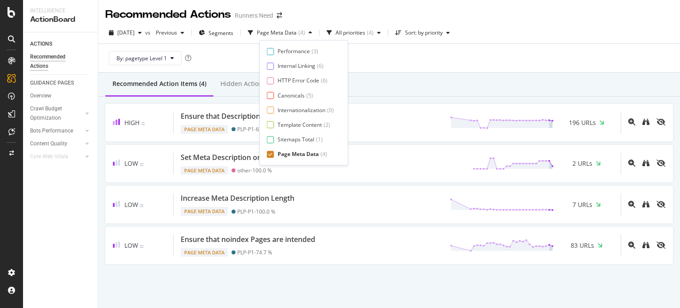
scroll to position [0, 0]
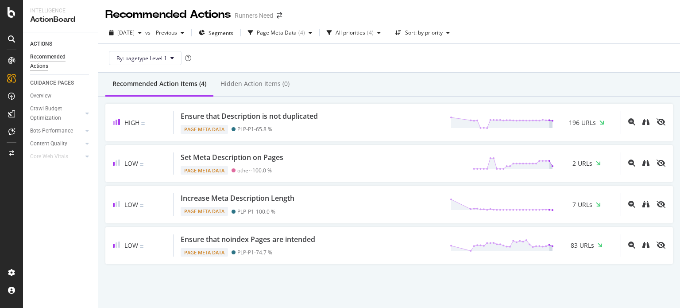
click at [408, 86] on div "Recommended Action Items (4) Hidden Action Items (0)" at bounding box center [389, 85] width 582 height 24
click at [279, 15] on icon "arrow-right-arrow-left" at bounding box center [279, 15] width 5 height 6
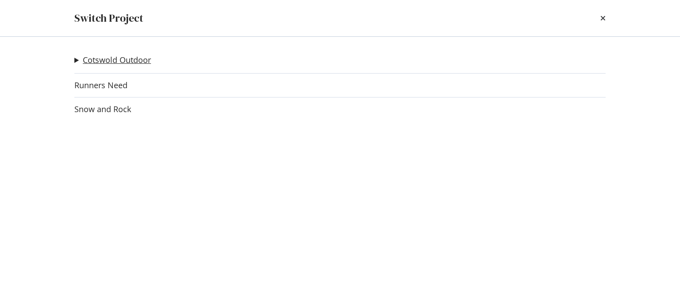
click at [143, 61] on link "Cotswold Outdoor" at bounding box center [117, 59] width 68 height 9
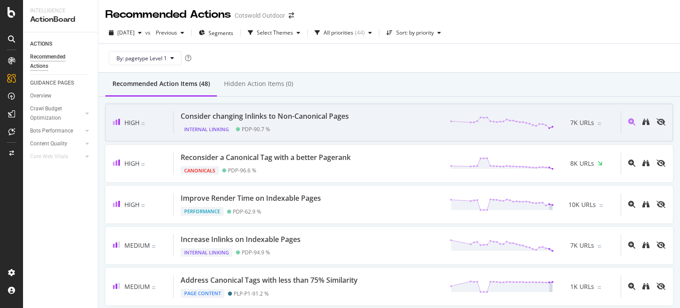
click at [285, 131] on div "Internal Linking PDP - 90.7 %" at bounding box center [267, 127] width 172 height 12
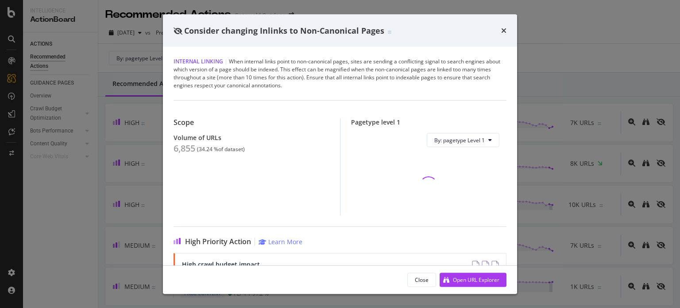
click at [192, 148] on div "6,855" at bounding box center [185, 148] width 22 height 11
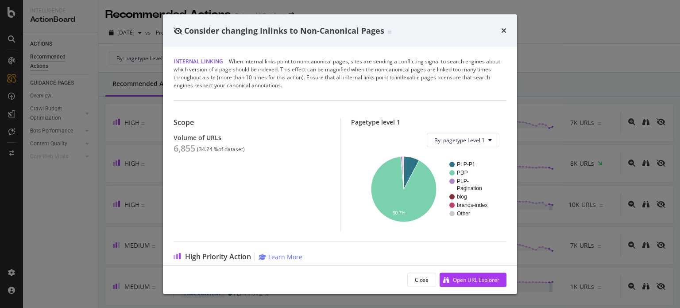
click at [132, 161] on div "Consider changing Inlinks to Non-Canonical Pages Internal Linking | When intern…" at bounding box center [340, 154] width 680 height 308
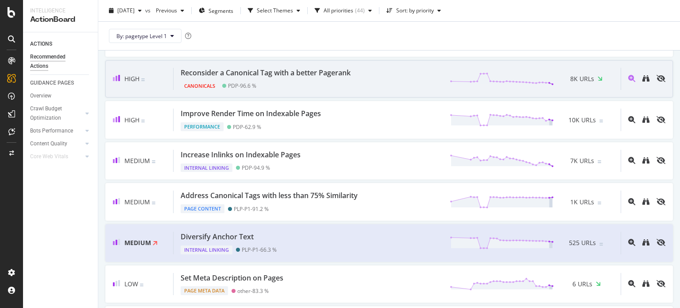
scroll to position [85, 0]
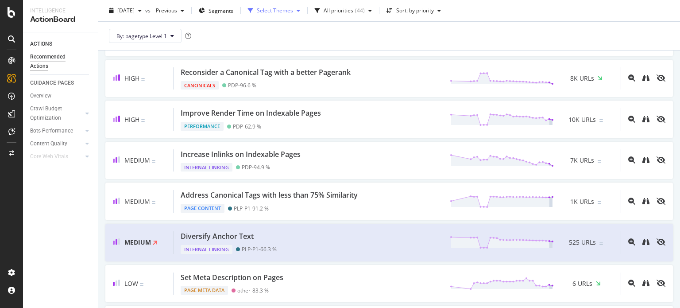
click at [271, 7] on div "Select Themes" at bounding box center [273, 10] width 59 height 13
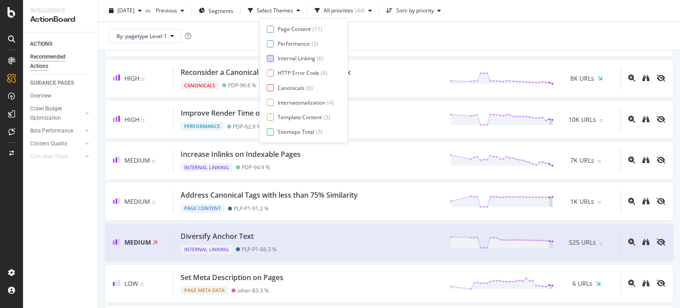
click at [284, 59] on div "Internal Linking" at bounding box center [297, 58] width 38 height 8
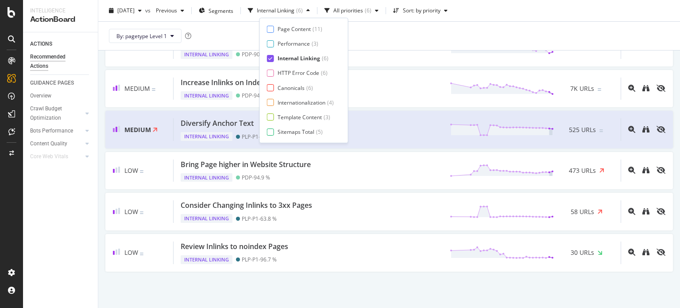
click at [400, 42] on div "By: pagetype Level 1" at bounding box center [389, 36] width 568 height 28
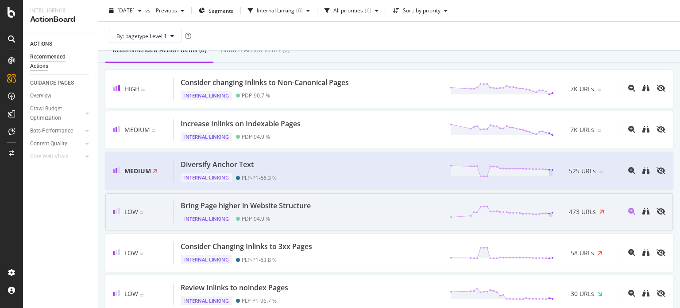
scroll to position [34, 0]
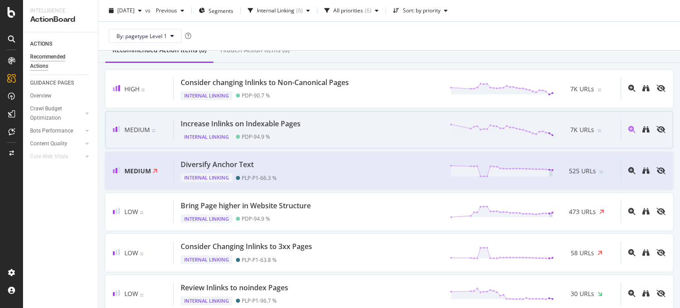
click at [287, 129] on div "Internal Linking PDP - 94.9 %" at bounding box center [243, 135] width 124 height 12
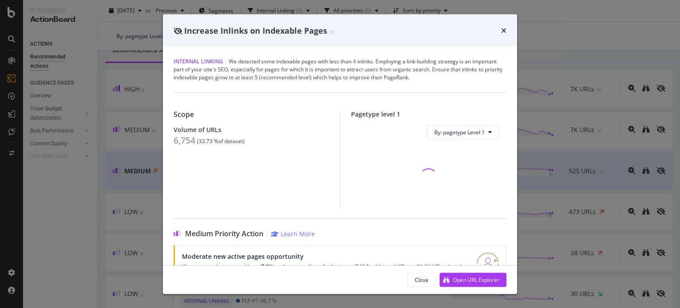
click at [190, 139] on div "6,754" at bounding box center [185, 140] width 22 height 11
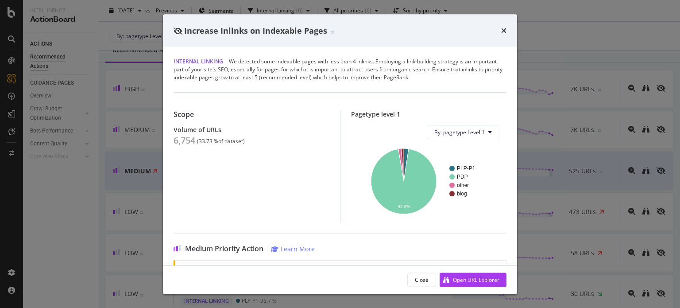
click at [131, 143] on div "Increase Inlinks on Indexable Pages Internal Linking | We detected some indexab…" at bounding box center [340, 154] width 680 height 308
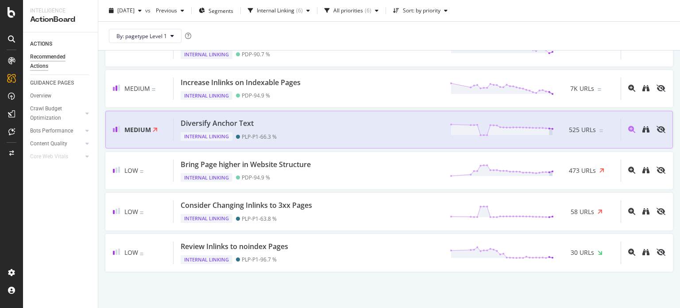
scroll to position [74, 0]
click at [279, 12] on div "Internal Linking" at bounding box center [276, 10] width 38 height 5
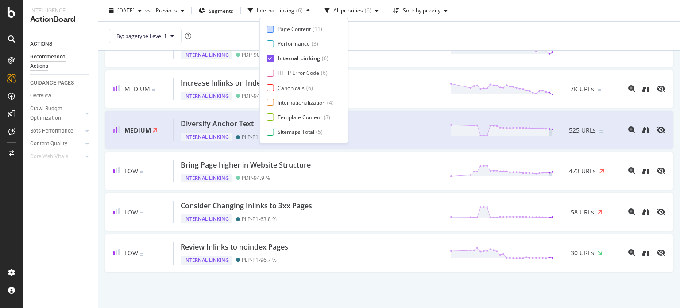
click at [281, 26] on div "Page Content" at bounding box center [294, 29] width 33 height 8
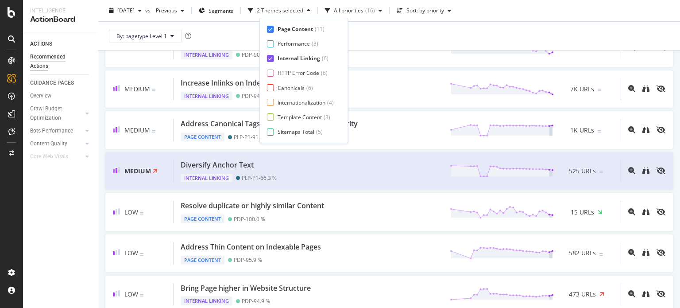
click at [285, 58] on div "Internal Linking" at bounding box center [299, 58] width 43 height 8
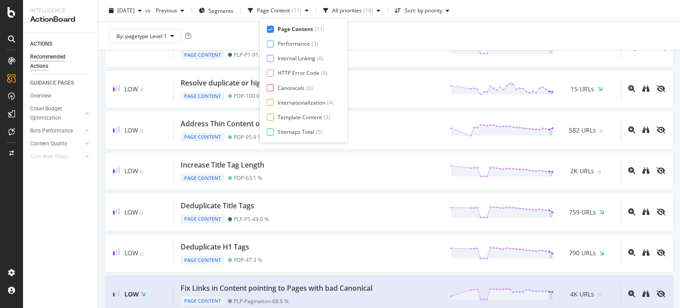
click at [385, 40] on div "By: pagetype Level 1" at bounding box center [389, 36] width 568 height 28
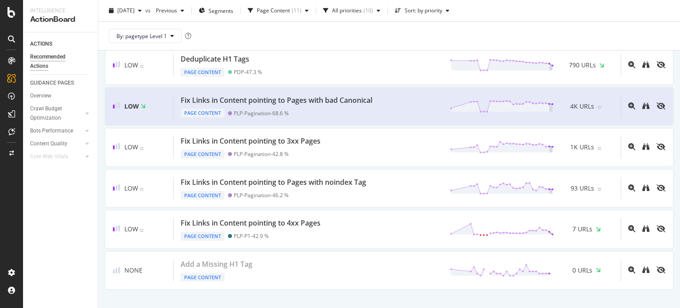
scroll to position [263, 0]
click at [302, 102] on div "Fix Links in Content pointing to Pages with bad Canonical" at bounding box center [277, 99] width 192 height 10
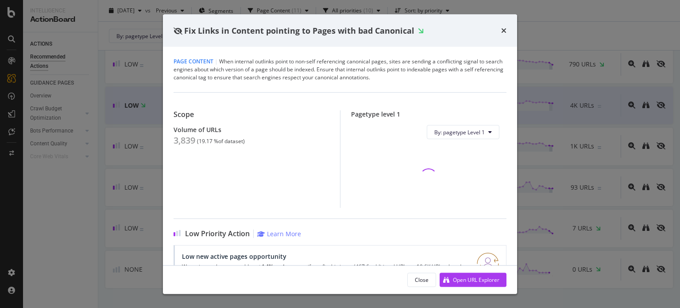
click at [184, 143] on div "3,839" at bounding box center [185, 140] width 22 height 11
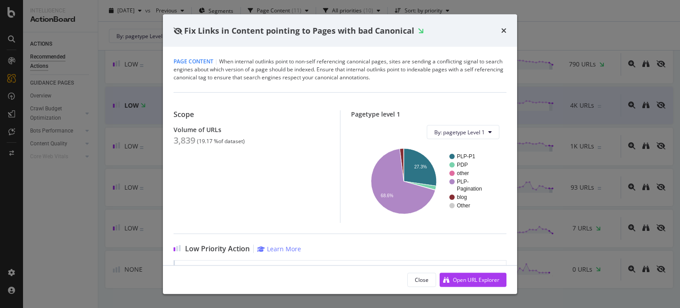
click at [120, 112] on div "Fix Links in Content pointing to Pages with bad Canonical Page Content | When i…" at bounding box center [340, 154] width 680 height 308
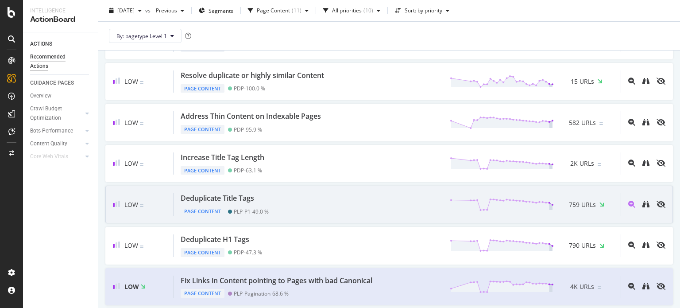
scroll to position [108, 0]
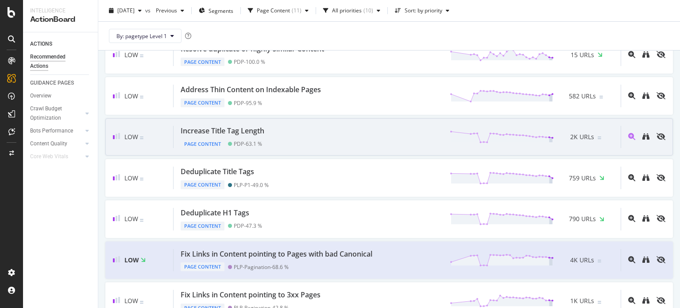
click at [280, 128] on div "Increase Title Tag Length Page Content PDP - 63.1 % 2K URLs" at bounding box center [397, 137] width 447 height 23
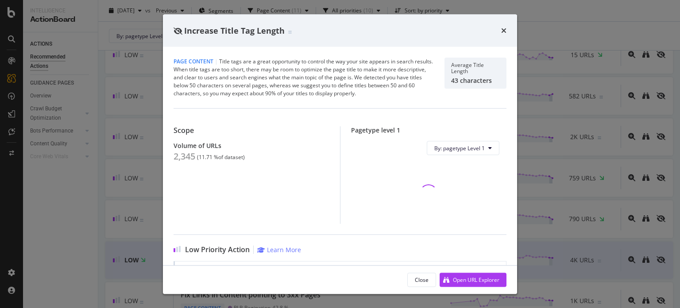
click at [182, 157] on div "2,345" at bounding box center [185, 156] width 22 height 11
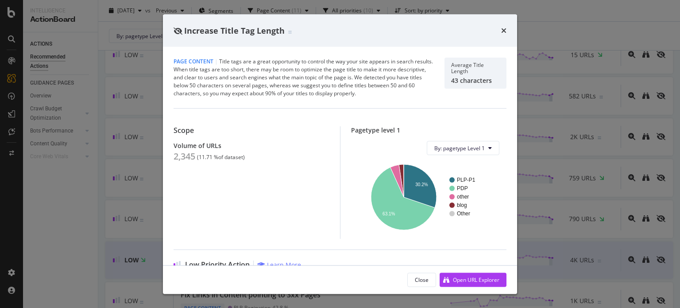
click at [145, 127] on div "Increase Title Tag Length Page Content | Title tags are a great opportunity to …" at bounding box center [340, 154] width 680 height 308
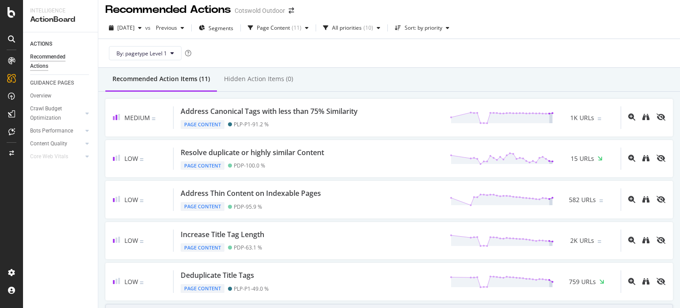
scroll to position [6, 0]
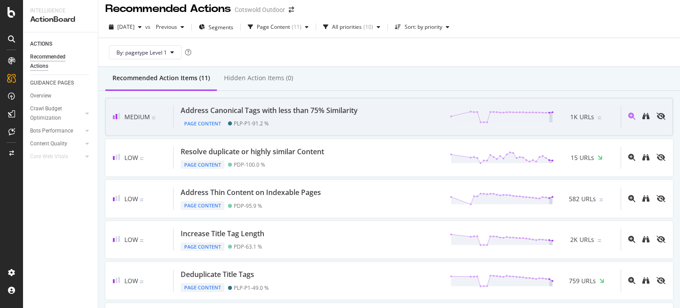
click at [319, 122] on div "Page Content PLP-P1 - 91.2 %" at bounding box center [271, 122] width 181 height 12
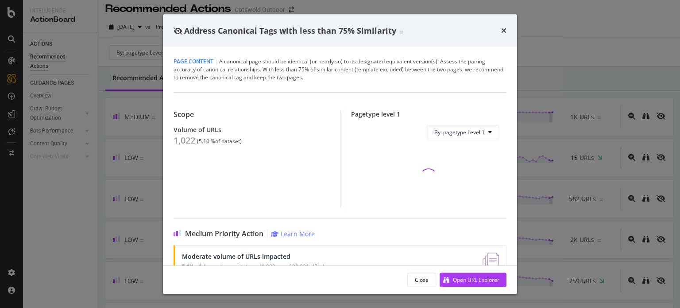
click at [186, 139] on div "1,022" at bounding box center [185, 140] width 22 height 11
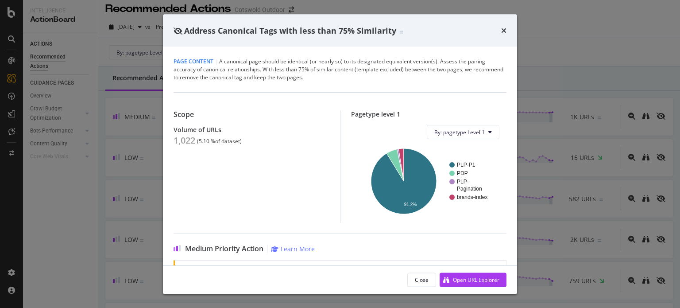
click at [113, 193] on div "Address Canonical Tags with less than 75% Similarity Page Content | A canonical…" at bounding box center [340, 154] width 680 height 308
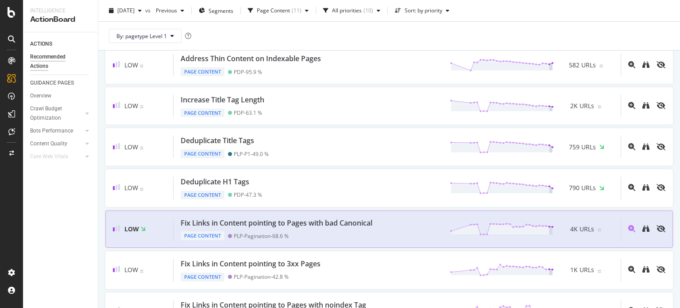
scroll to position [213, 0]
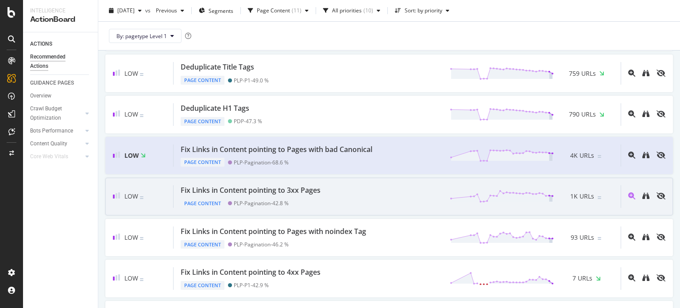
click at [298, 195] on div "Page Content PLP-Pagination - 42.8 %" at bounding box center [252, 201] width 143 height 12
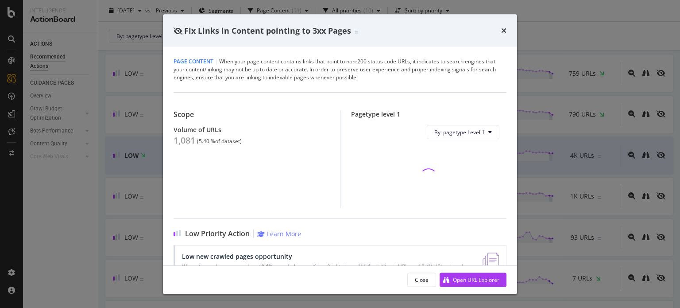
click at [187, 137] on div "1,081" at bounding box center [185, 140] width 22 height 11
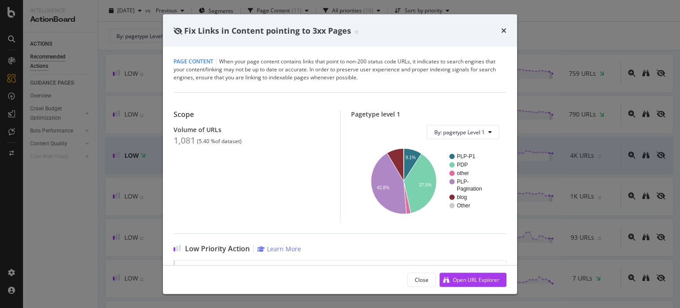
click at [90, 173] on div "Fix Links in Content pointing to 3xx Pages Page Content | When your page conten…" at bounding box center [340, 154] width 680 height 308
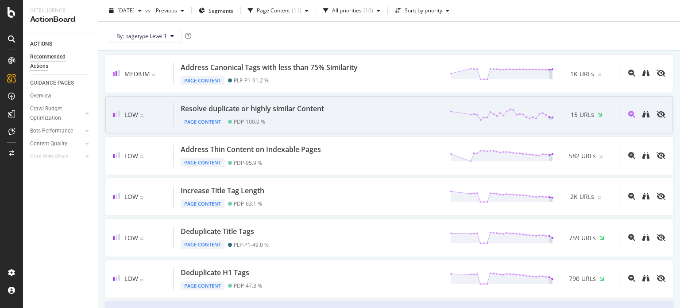
scroll to position [49, 0]
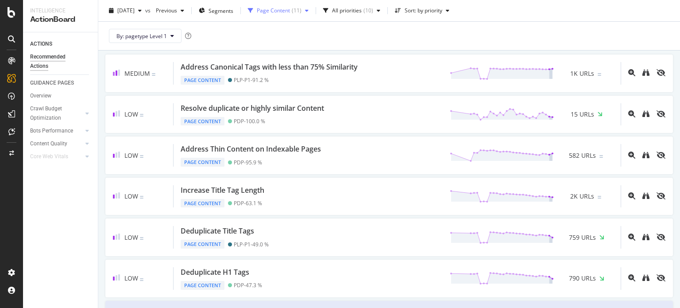
click at [290, 13] on div "Page Content" at bounding box center [273, 10] width 33 height 5
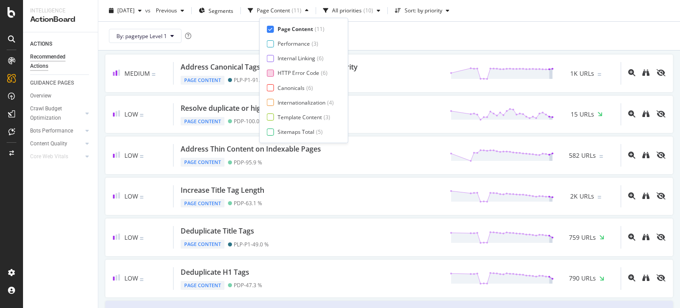
click at [290, 69] on div "HTTP Error Code" at bounding box center [299, 73] width 42 height 8
click at [290, 30] on div "Page Content" at bounding box center [295, 29] width 35 height 8
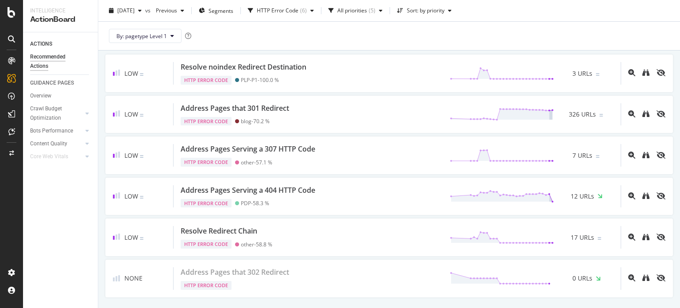
click at [357, 42] on div "By: pagetype Level 1" at bounding box center [389, 36] width 568 height 28
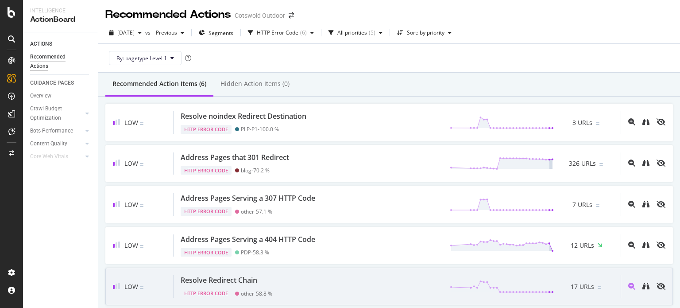
scroll to position [2, 0]
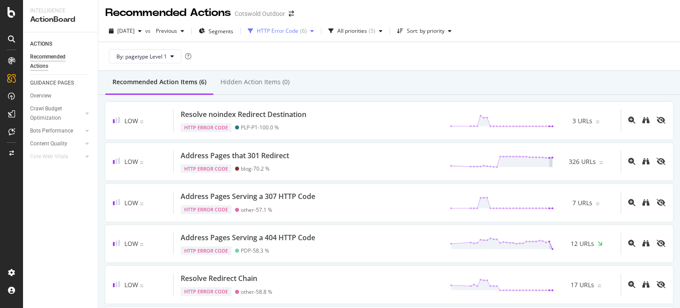
click at [293, 34] on div "HTTP Error Code" at bounding box center [278, 30] width 42 height 5
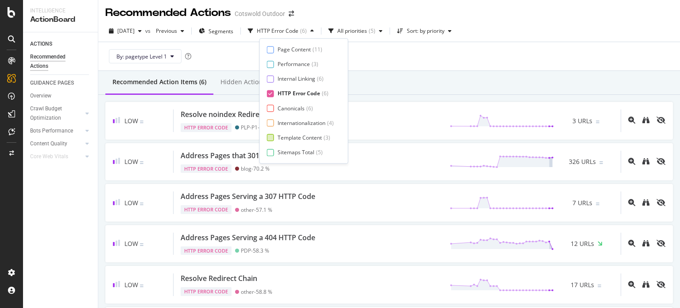
click at [289, 137] on div "Template Content" at bounding box center [300, 138] width 44 height 8
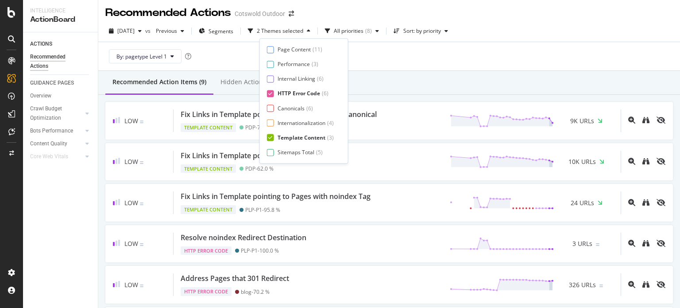
click at [293, 97] on div "HTTP Error Code" at bounding box center [299, 94] width 43 height 8
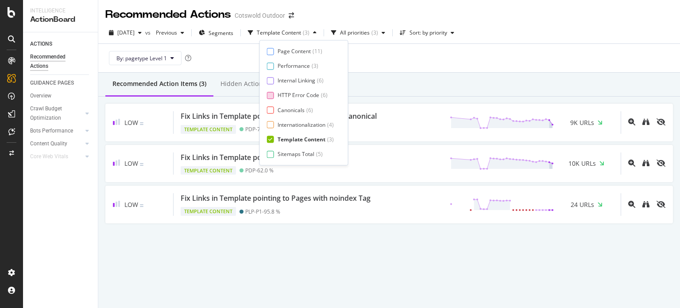
scroll to position [0, 0]
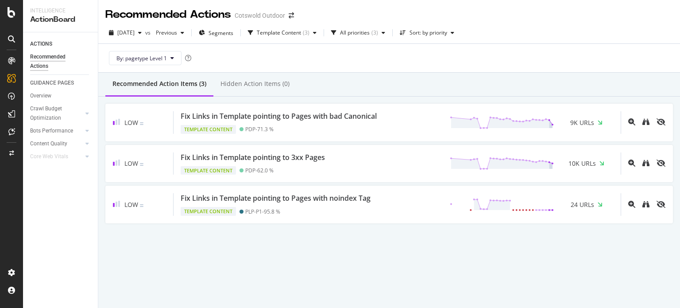
click at [406, 69] on div "By: pagetype Level 1" at bounding box center [389, 58] width 568 height 28
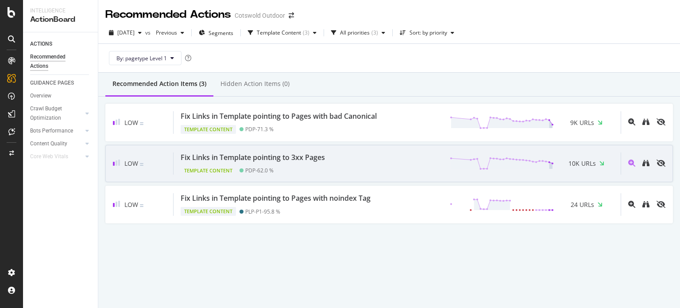
click at [356, 159] on div "Fix Links in Template pointing to 3xx Pages Template Content PDP - 62.0 % 10K U…" at bounding box center [397, 163] width 447 height 23
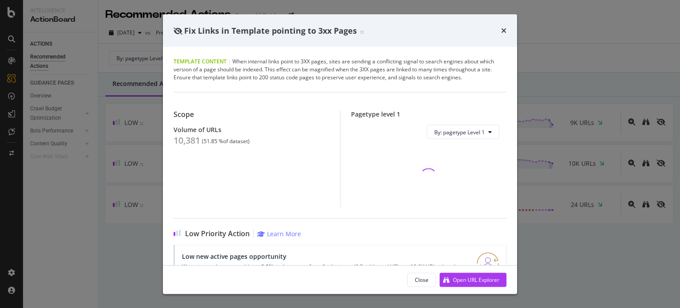
click at [184, 136] on div "10,381" at bounding box center [187, 140] width 27 height 11
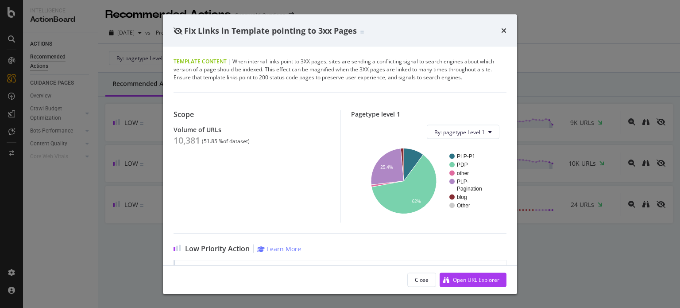
click at [146, 173] on div "Fix Links in Template pointing to 3xx Pages Template Content | When internal li…" at bounding box center [340, 154] width 680 height 308
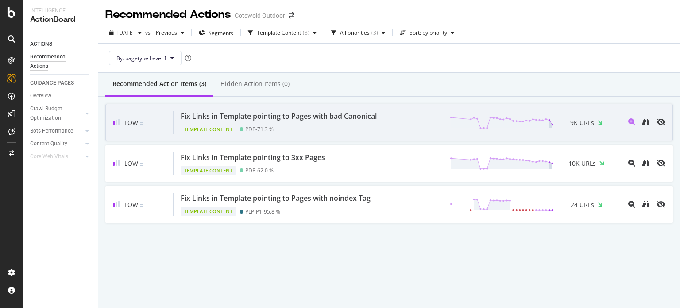
click at [299, 116] on div "Fix Links in Template pointing to Pages with bad Canonical" at bounding box center [279, 116] width 196 height 10
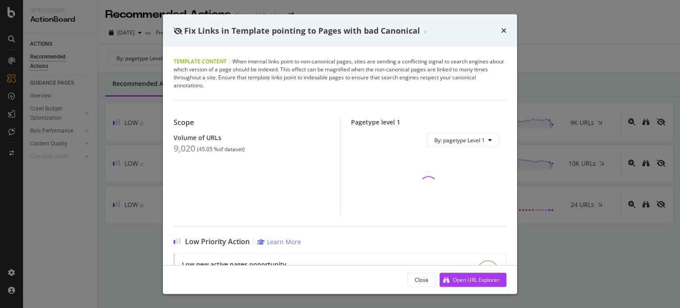
click at [185, 150] on div "9,020" at bounding box center [185, 148] width 22 height 11
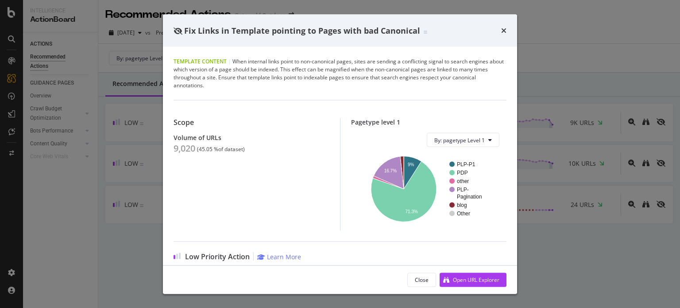
click at [133, 12] on div "Fix Links in Template pointing to Pages with bad Canonical Template Content | W…" at bounding box center [340, 154] width 680 height 308
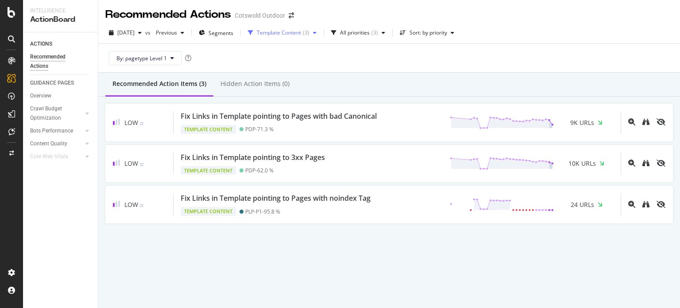
click at [276, 32] on div "Template Content" at bounding box center [279, 32] width 44 height 5
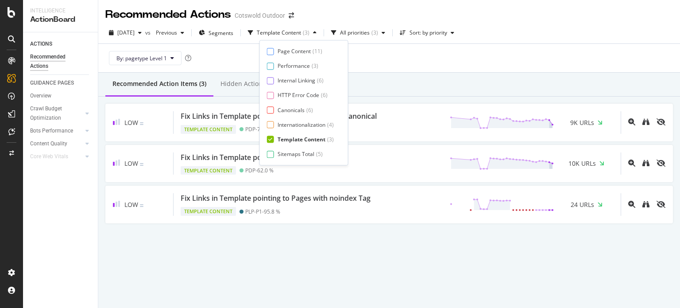
click at [296, 139] on div "Template Content" at bounding box center [302, 139] width 48 height 8
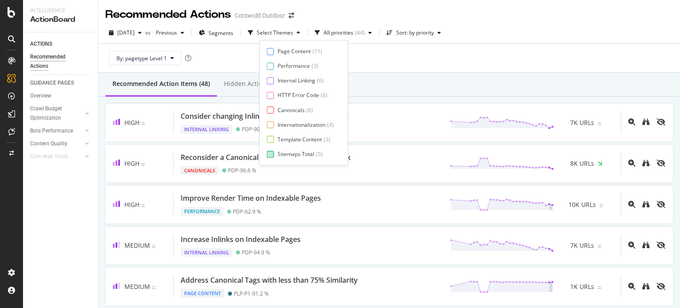
click at [296, 155] on div "Sitemaps Total" at bounding box center [296, 154] width 37 height 8
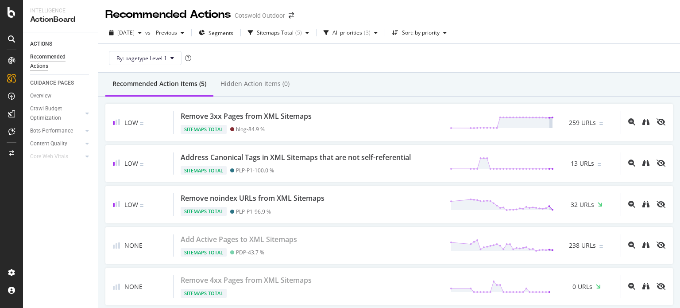
click at [442, 63] on div "By: pagetype Level 1" at bounding box center [389, 58] width 568 height 28
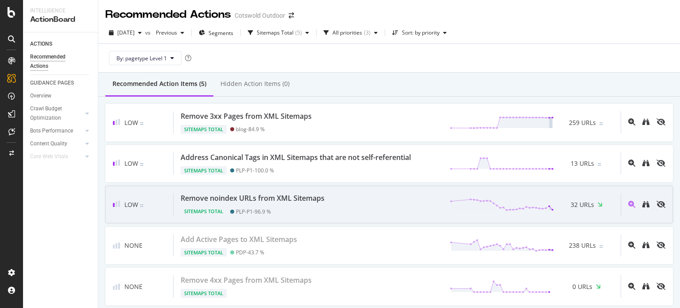
scroll to position [34, 0]
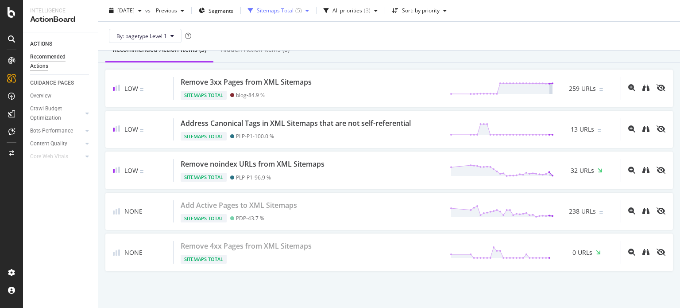
click at [282, 5] on div "Sitemaps Total ( 5 )" at bounding box center [278, 10] width 68 height 13
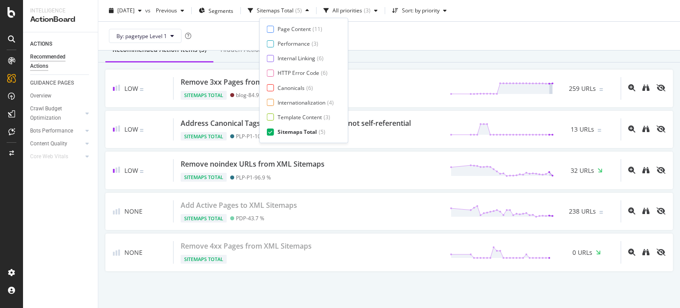
click at [286, 37] on div "Page Content ( 11 ) Performance ( 3 ) Internal Linking ( 6 ) HTTP Error Code ( …" at bounding box center [304, 80] width 74 height 110
click at [286, 40] on div "Performance" at bounding box center [294, 44] width 32 height 8
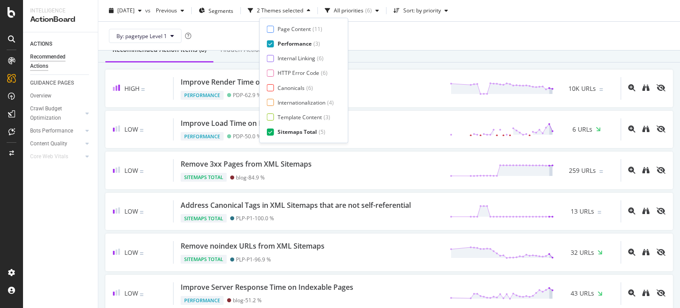
click at [283, 130] on div "Sitemaps Total" at bounding box center [297, 132] width 39 height 8
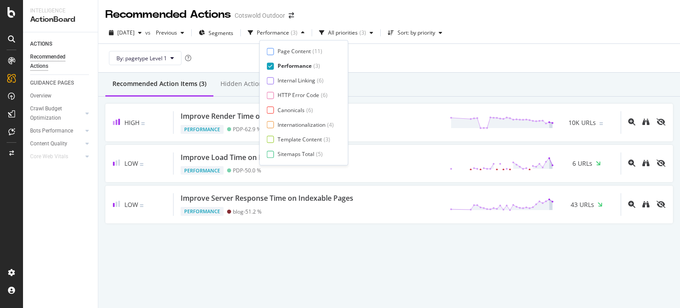
click at [425, 50] on div "By: pagetype Level 1" at bounding box center [389, 58] width 568 height 28
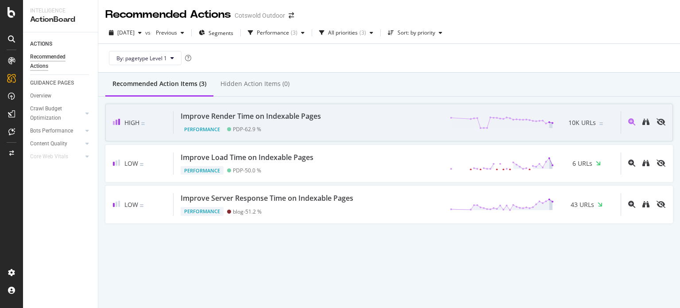
click at [352, 116] on div "Improve Render Time on Indexable Pages Performance PDP - 62.9 % 10K URLs" at bounding box center [397, 122] width 447 height 23
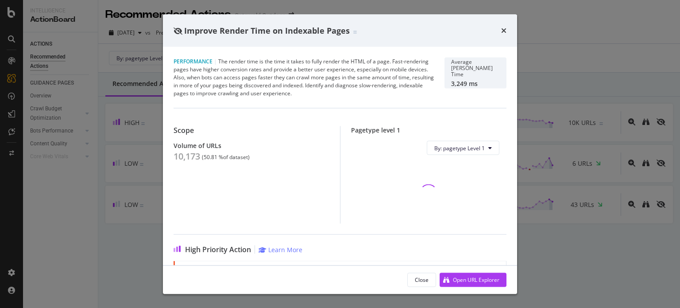
click at [192, 152] on div "10,173" at bounding box center [187, 156] width 27 height 11
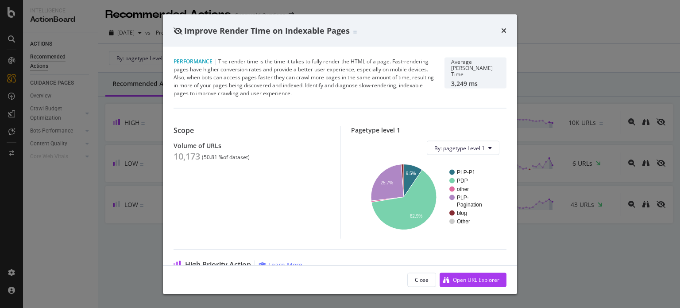
click at [92, 155] on div "Improve Render Time on Indexable Pages Performance | The render time is the tim…" at bounding box center [340, 154] width 680 height 308
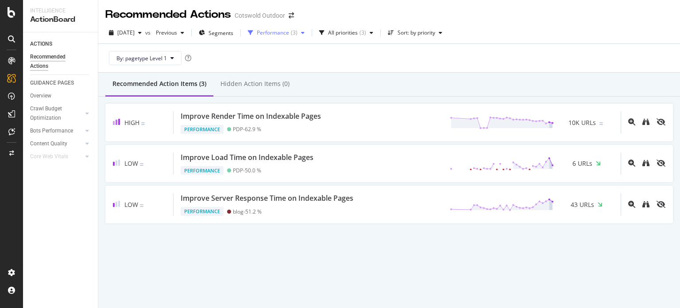
click at [293, 28] on div "Performance ( 3 )" at bounding box center [276, 32] width 64 height 13
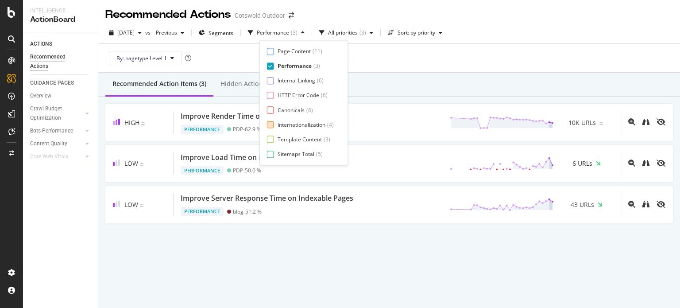
scroll to position [15, 0]
click at [292, 113] on div "Internationalization" at bounding box center [302, 110] width 48 height 8
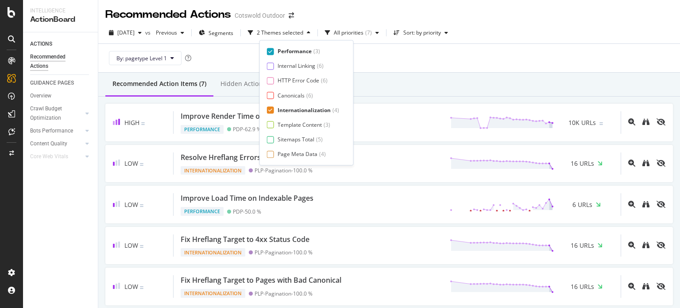
click at [306, 48] on div "Performance" at bounding box center [295, 52] width 34 height 8
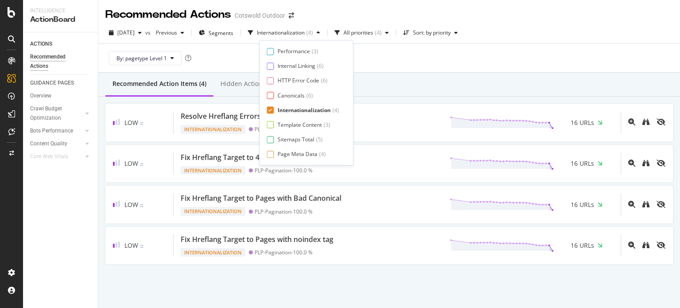
click at [428, 85] on div "Recommended Action Items (4) Hidden Action Items (0)" at bounding box center [389, 85] width 582 height 24
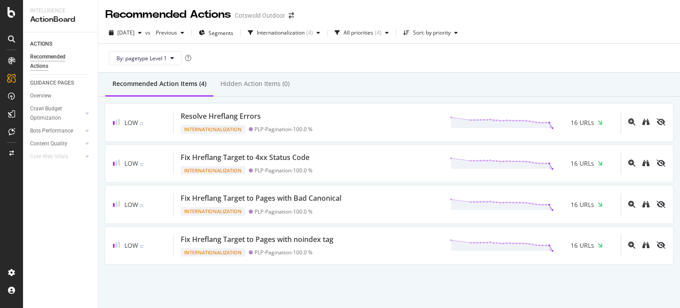
click at [283, 14] on div "Cotswold Outdoor" at bounding box center [260, 15] width 50 height 9
click at [289, 38] on div "Internationalization ( 4 )" at bounding box center [283, 32] width 79 height 13
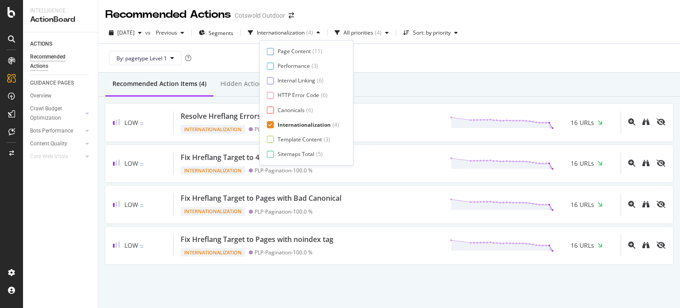
click at [291, 126] on div "Internationalization" at bounding box center [304, 125] width 53 height 8
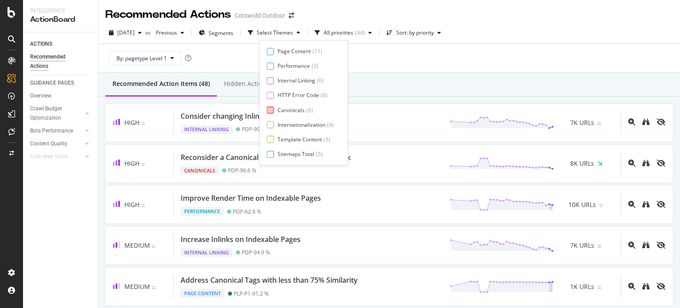
click at [290, 108] on div "Canonicals" at bounding box center [291, 110] width 27 height 8
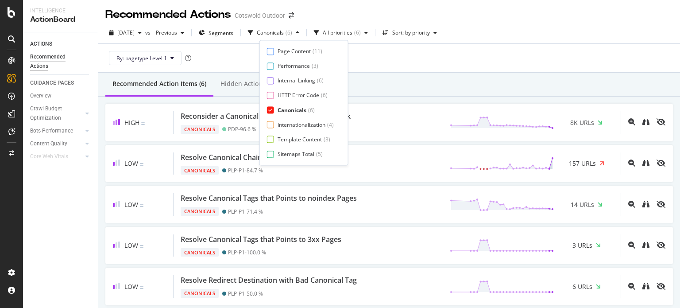
click at [423, 89] on div "Recommended Action Items (6) Hidden Action Items (0)" at bounding box center [389, 85] width 582 height 24
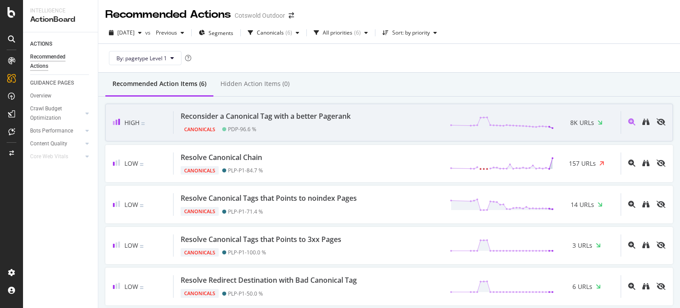
click at [397, 128] on div "Reconsider a Canonical Tag with a better Pagerank Canonicals PDP - 96.6 % 8K UR…" at bounding box center [397, 122] width 447 height 23
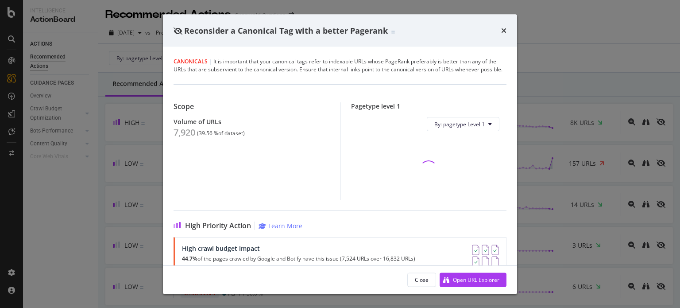
click at [178, 138] on div "7,920" at bounding box center [185, 132] width 22 height 11
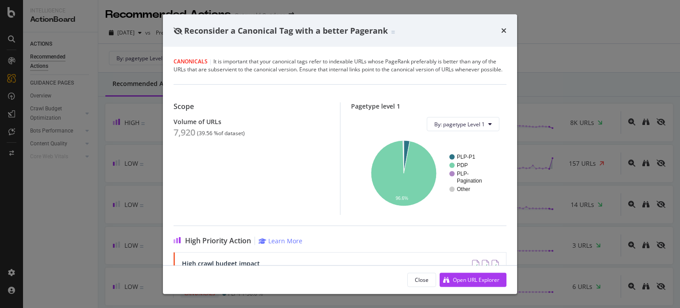
click at [98, 141] on div "Reconsider a Canonical Tag with a better Pagerank Canonicals | It is important …" at bounding box center [340, 154] width 680 height 308
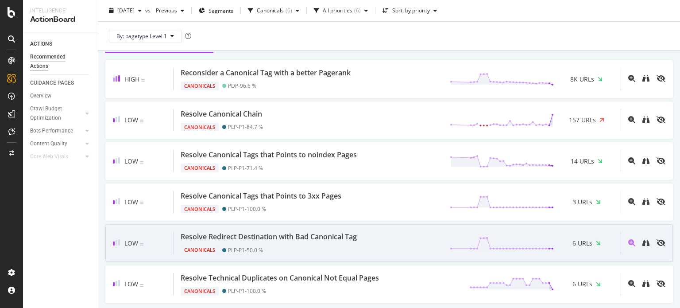
scroll to position [73, 0]
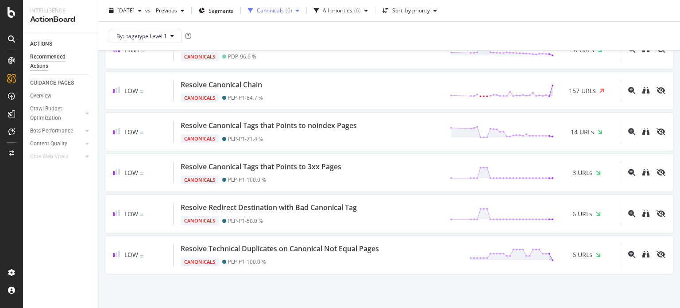
click at [284, 9] on div "Canonicals" at bounding box center [270, 10] width 27 height 5
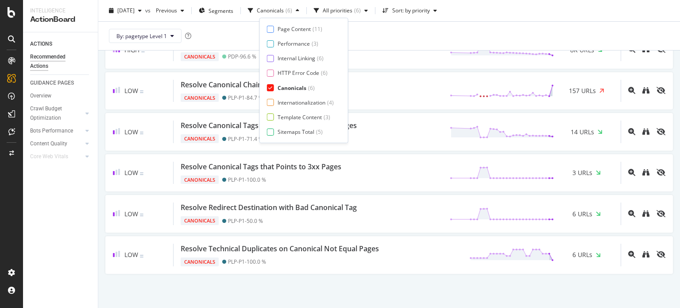
click at [291, 85] on div "Canonicals" at bounding box center [292, 88] width 29 height 8
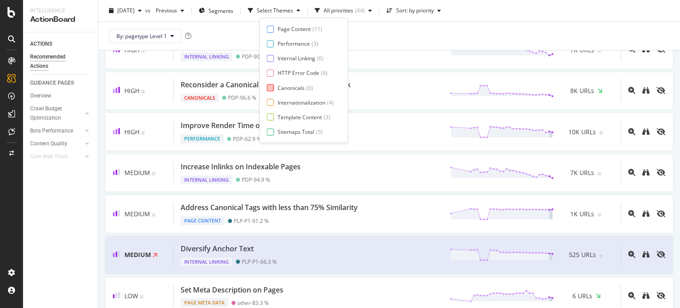
scroll to position [15, 0]
click at [292, 131] on div "Page Meta Data" at bounding box center [298, 132] width 40 height 8
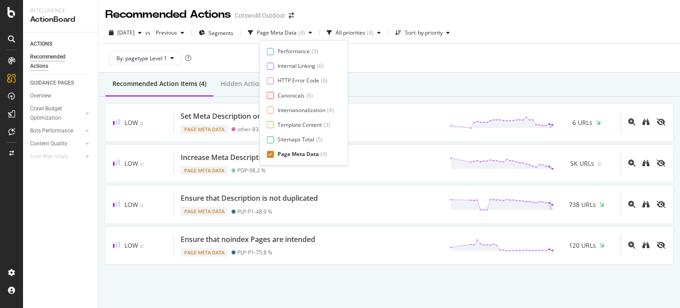
scroll to position [0, 0]
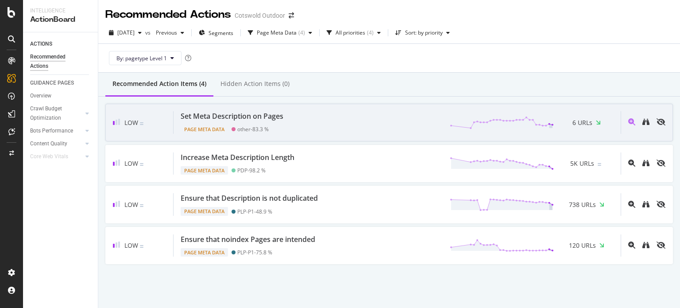
click at [399, 104] on div "Low Set Meta Description on Pages Page Meta Data other - 83.3 % 6 URLs" at bounding box center [389, 123] width 568 height 38
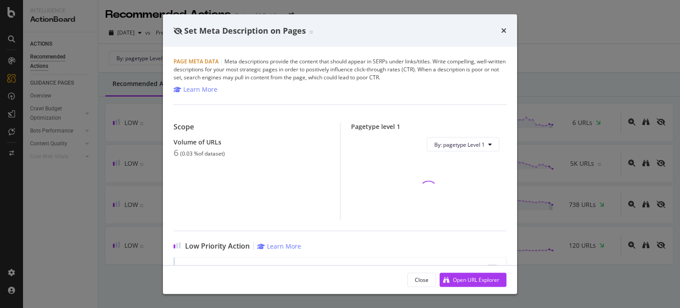
click at [557, 106] on div "Set Meta Description on Pages Page Meta Data | Meta descriptions provide the co…" at bounding box center [340, 154] width 680 height 308
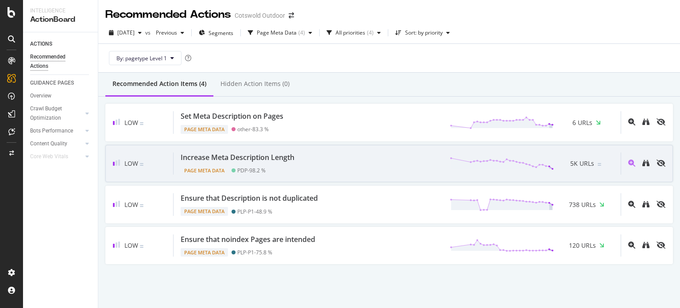
click at [255, 169] on div "PDP - 98.2 %" at bounding box center [251, 170] width 28 height 7
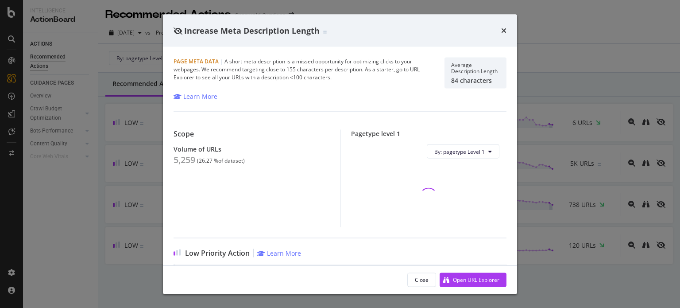
click at [181, 159] on div "5,259" at bounding box center [185, 160] width 22 height 11
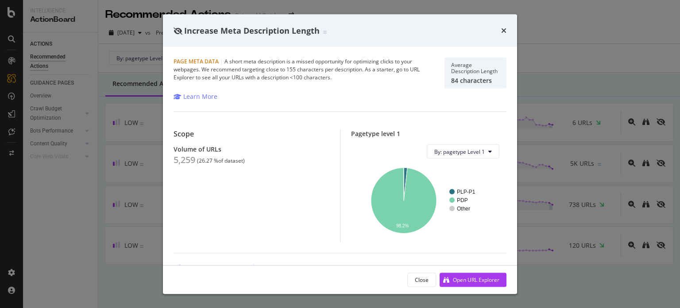
click at [106, 195] on div "Increase Meta Description Length Page Meta Data | A short meta description is a…" at bounding box center [340, 154] width 680 height 308
